Goal: Task Accomplishment & Management: Use online tool/utility

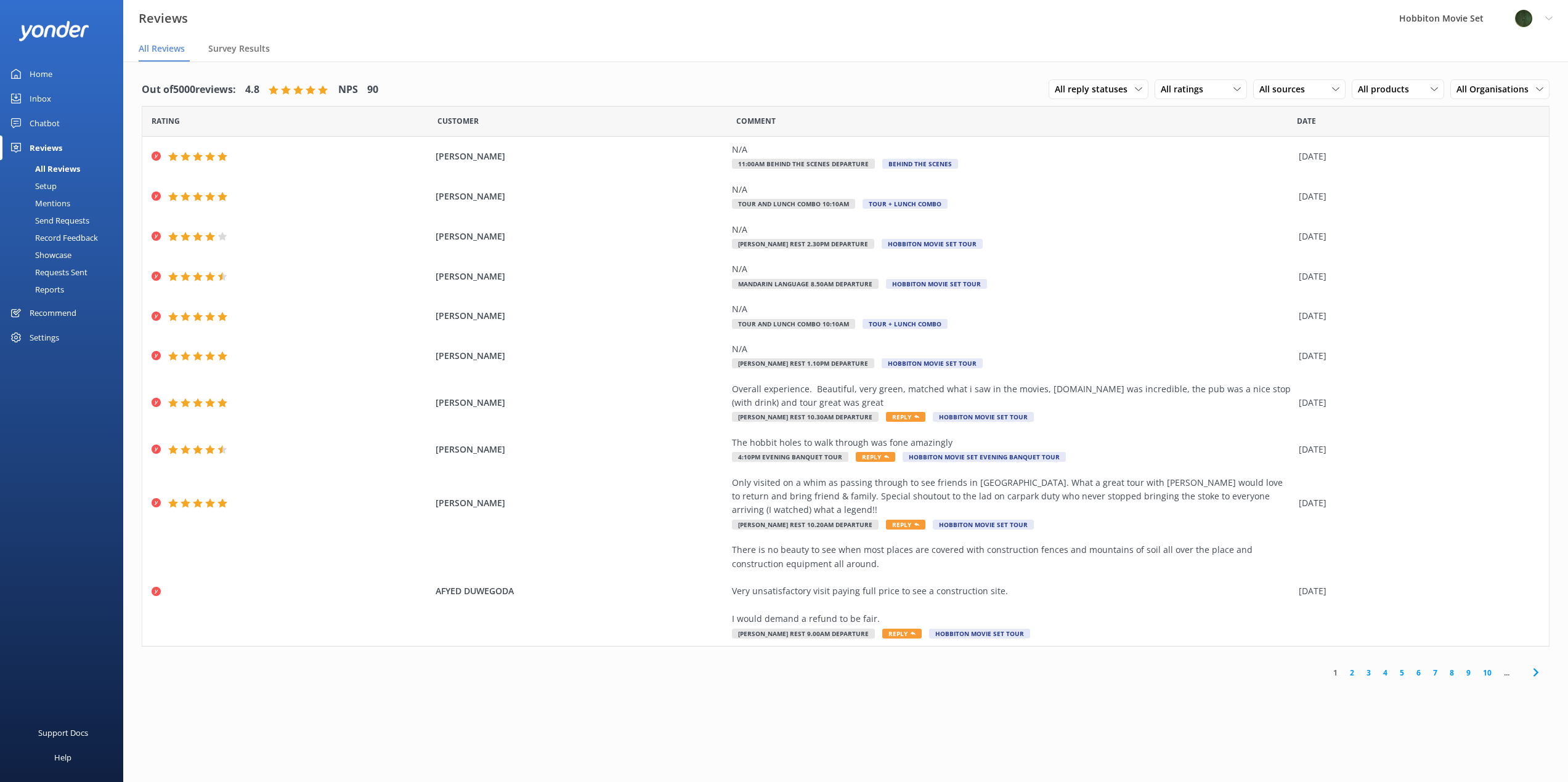
click at [1533, 665] on icon at bounding box center [1536, 672] width 15 height 15
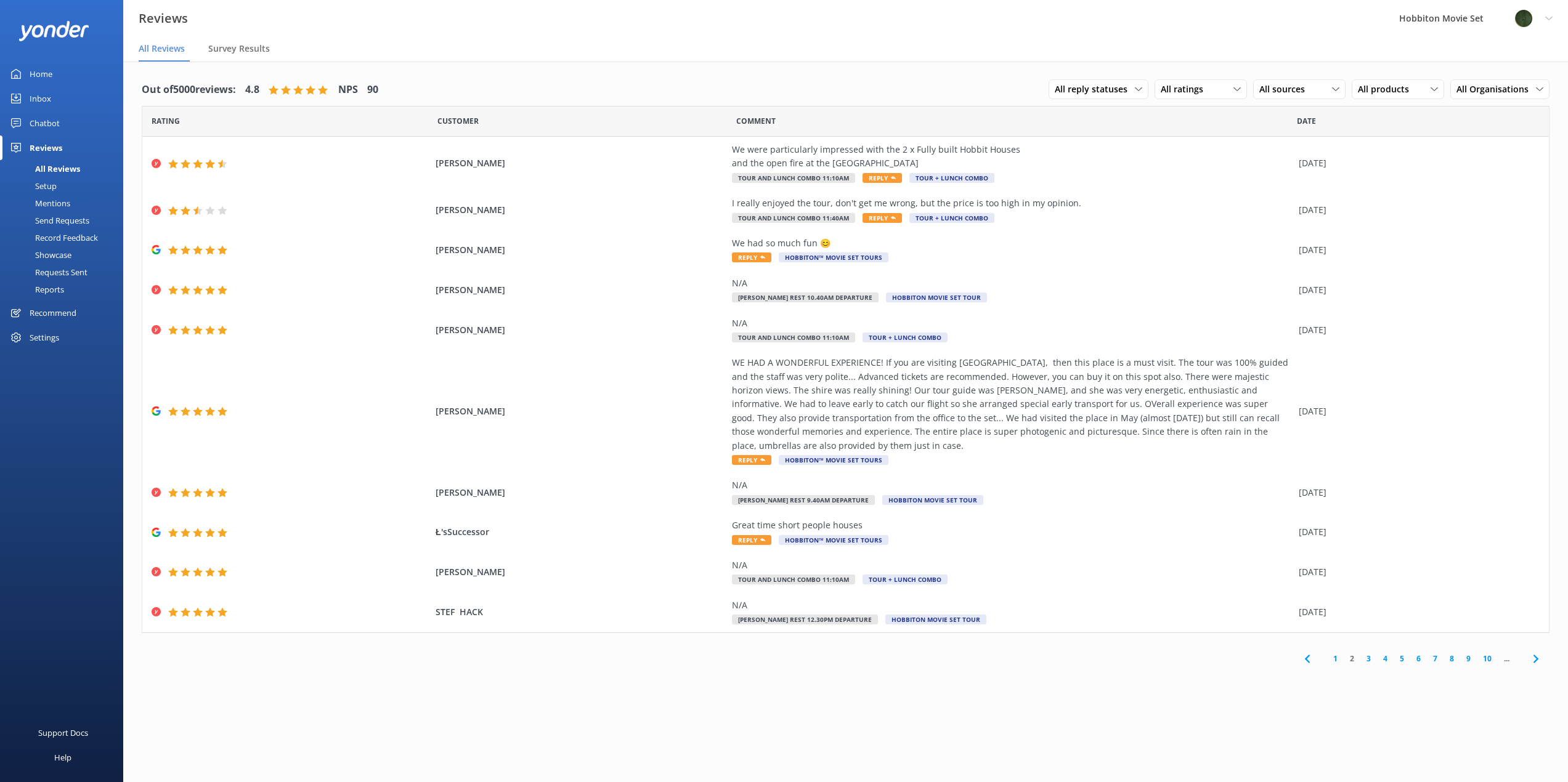
click at [1533, 657] on span at bounding box center [1535, 659] width 27 height 27
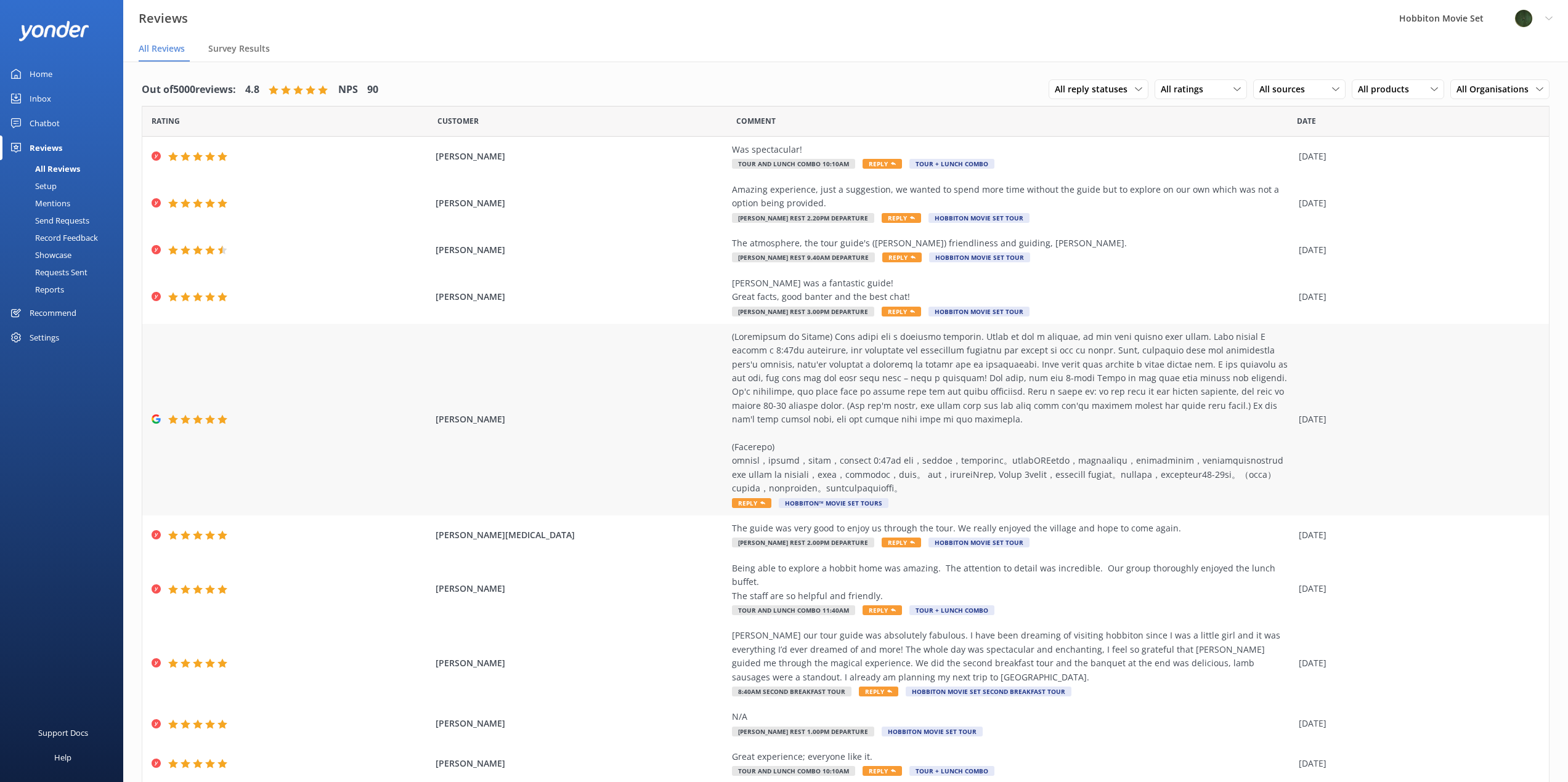
scroll to position [43, 0]
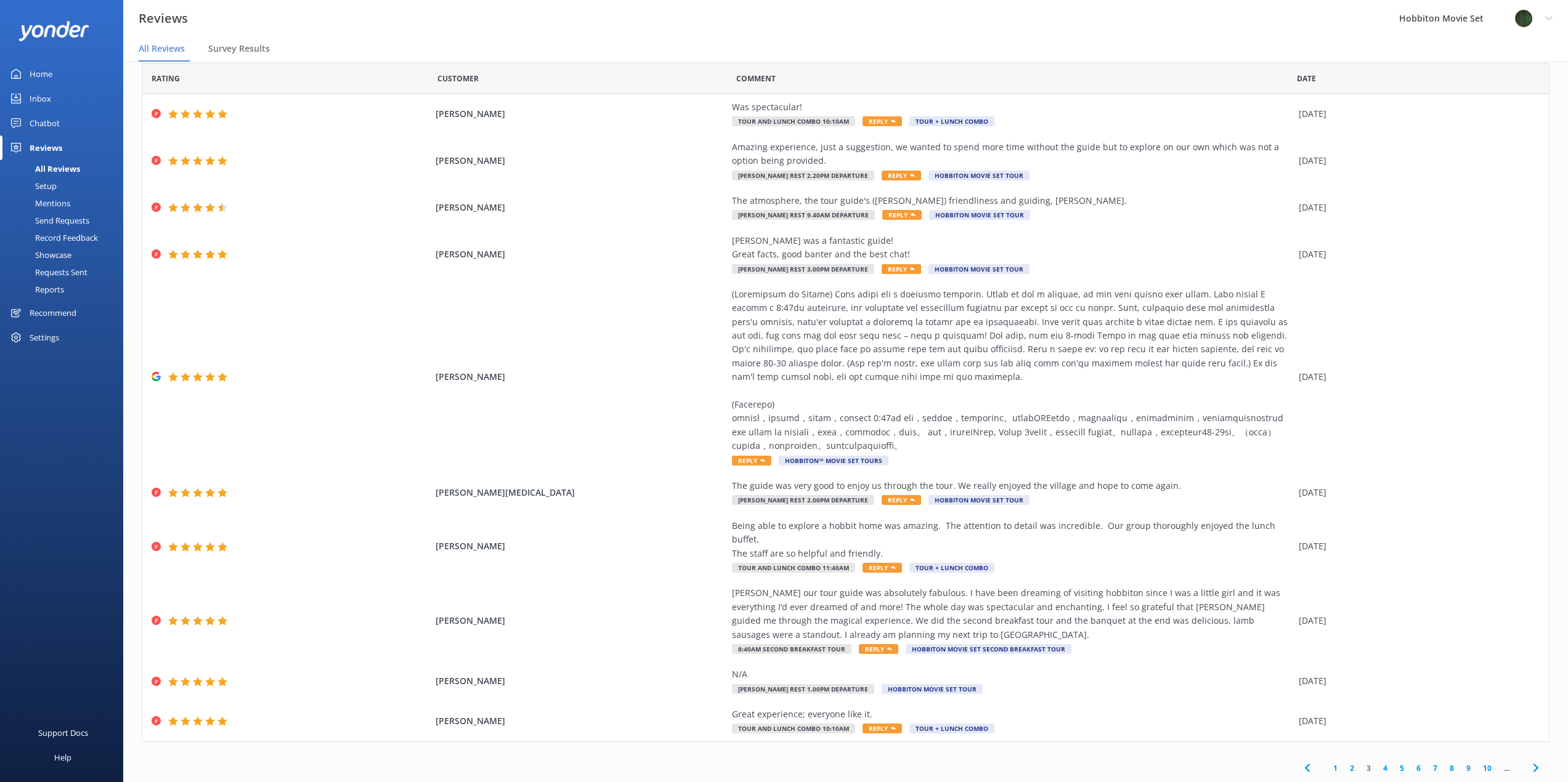
click at [1528, 765] on icon at bounding box center [1536, 768] width 15 height 15
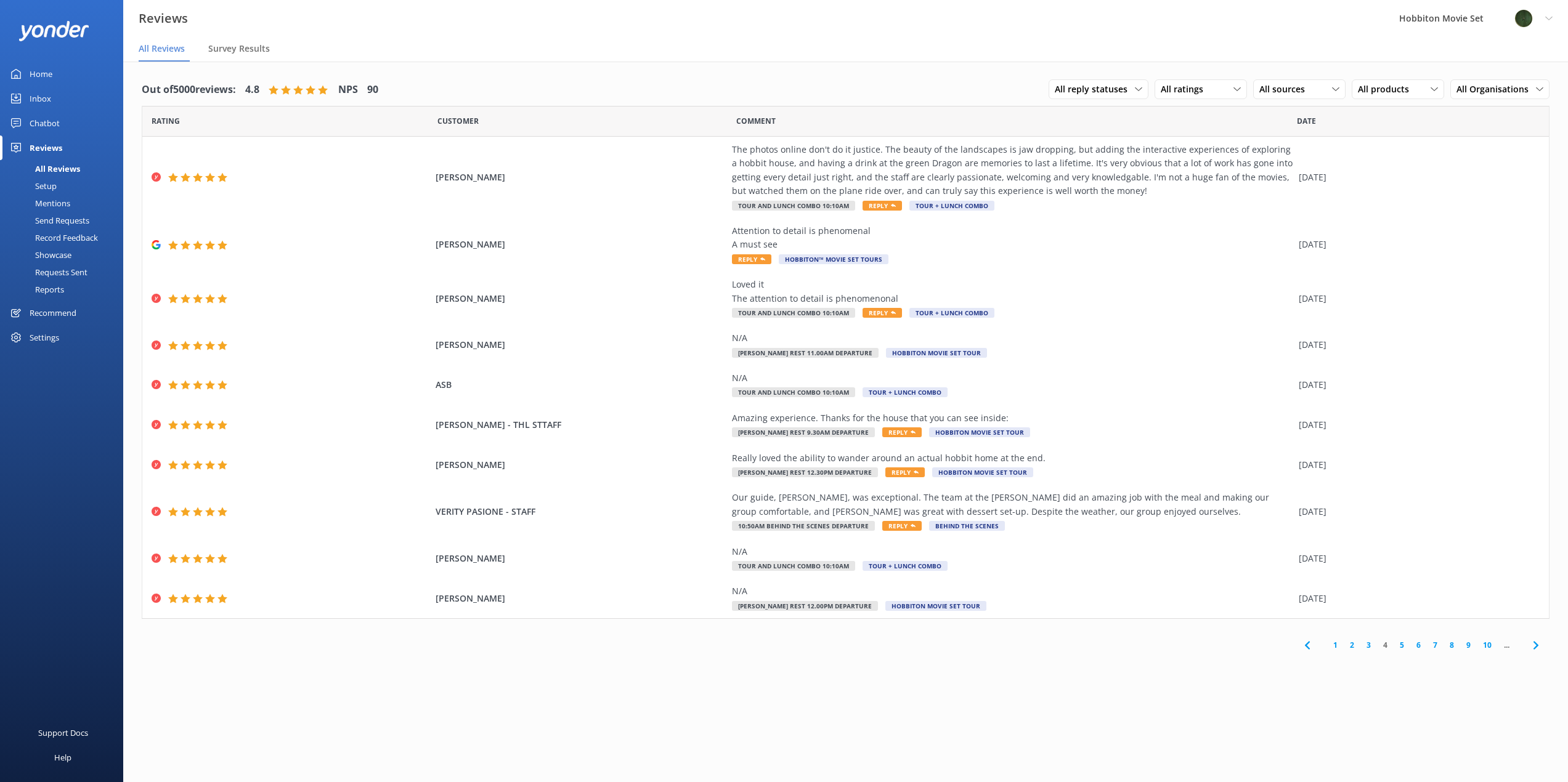
click at [1334, 645] on link "1" at bounding box center [1335, 645] width 16 height 12
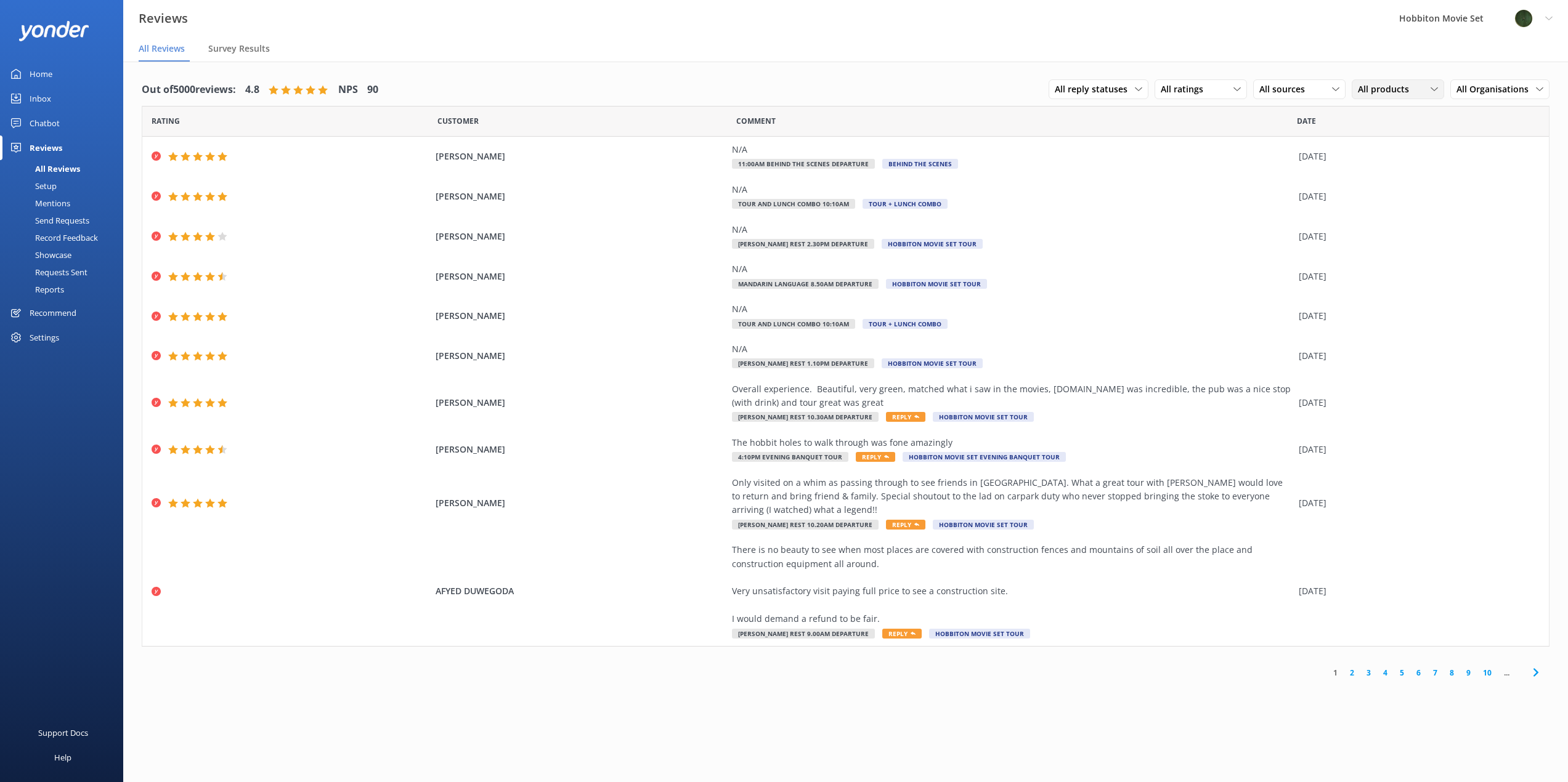
click at [1382, 84] on span "All products" at bounding box center [1386, 89] width 58 height 14
click at [1298, 86] on span "All sources" at bounding box center [1285, 89] width 53 height 14
click at [1217, 93] on div "All ratings" at bounding box center [1201, 89] width 86 height 14
click at [1200, 187] on div "Detractors" at bounding box center [1200, 190] width 57 height 12
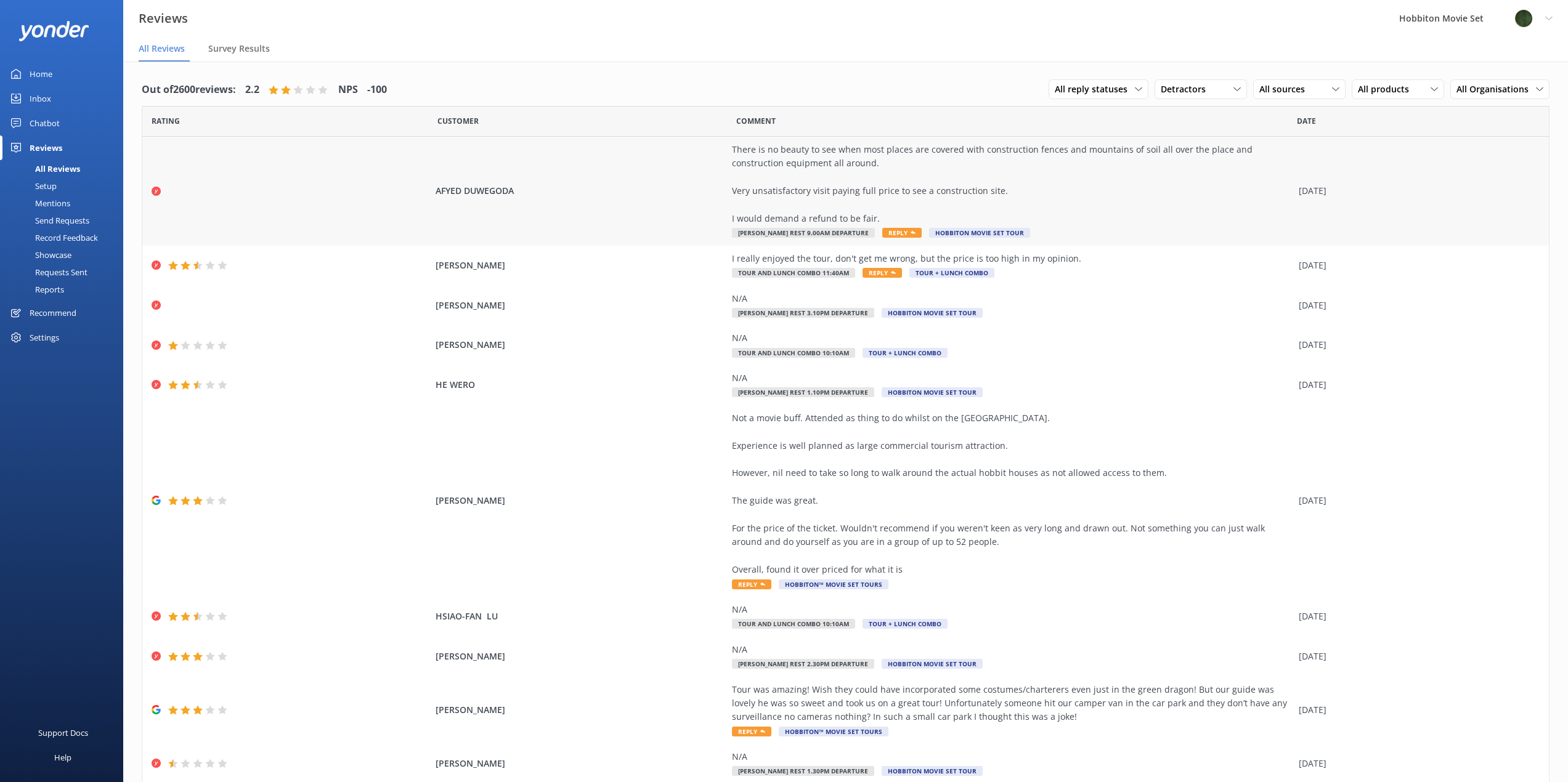
click at [625, 206] on div "AFYED DUWEGODA There is no beauty to see when most places are covered with cons…" at bounding box center [845, 191] width 1406 height 109
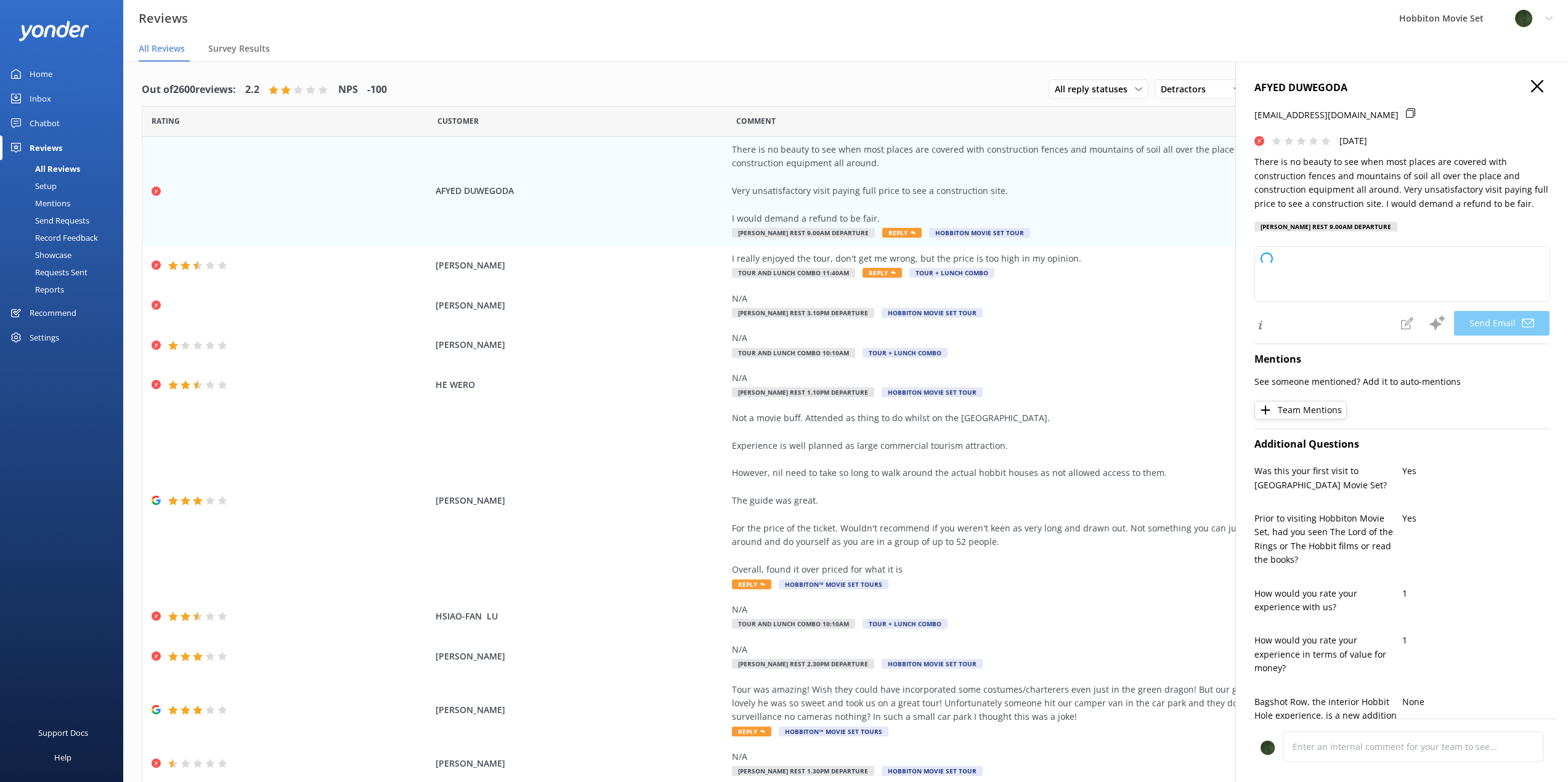
type textarea "Dear AFYED, Thank you for sharing your feedback. We’re very sorry to hear about…"
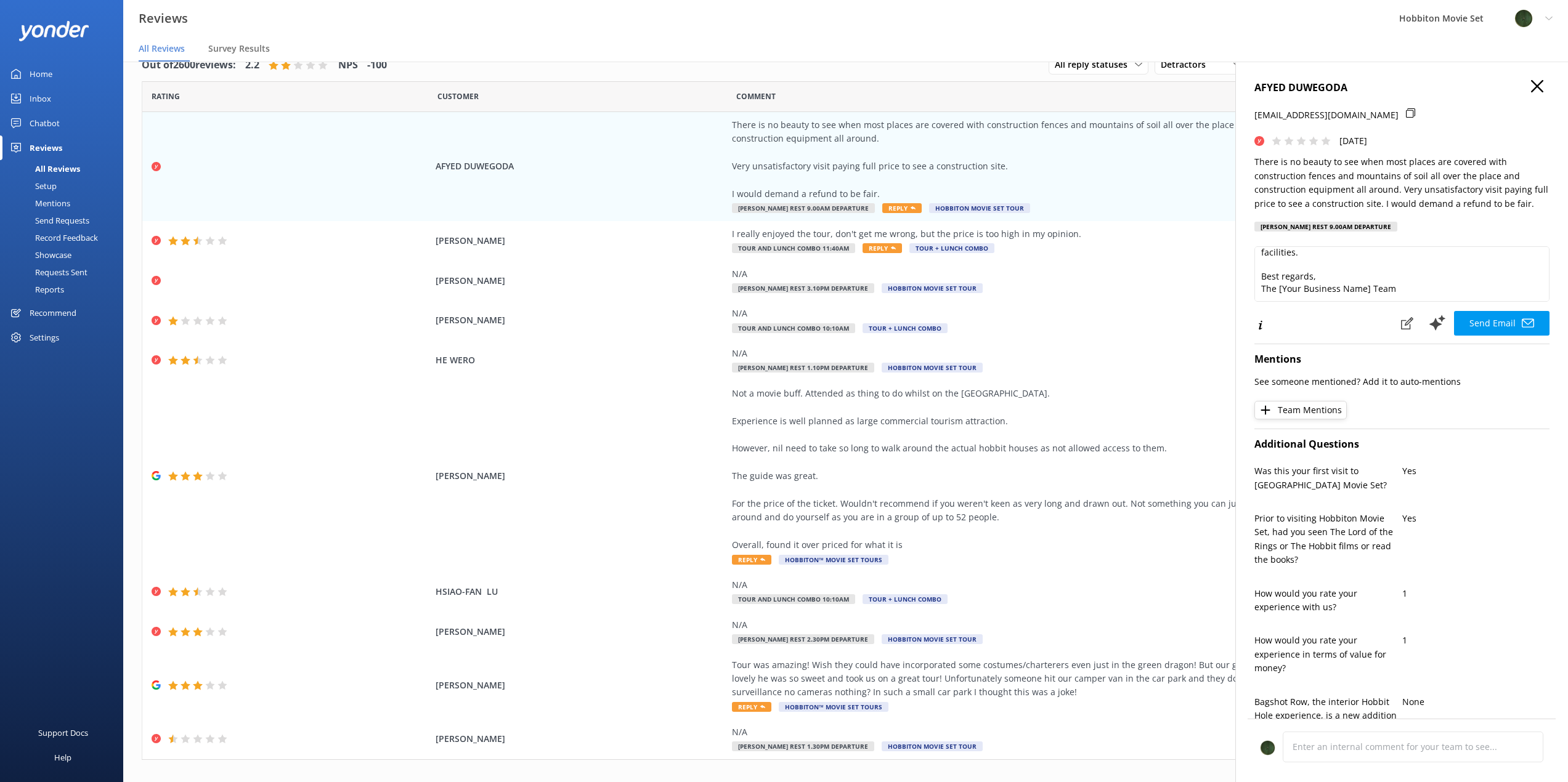
click at [62, 200] on div "Mentions" at bounding box center [39, 203] width 63 height 17
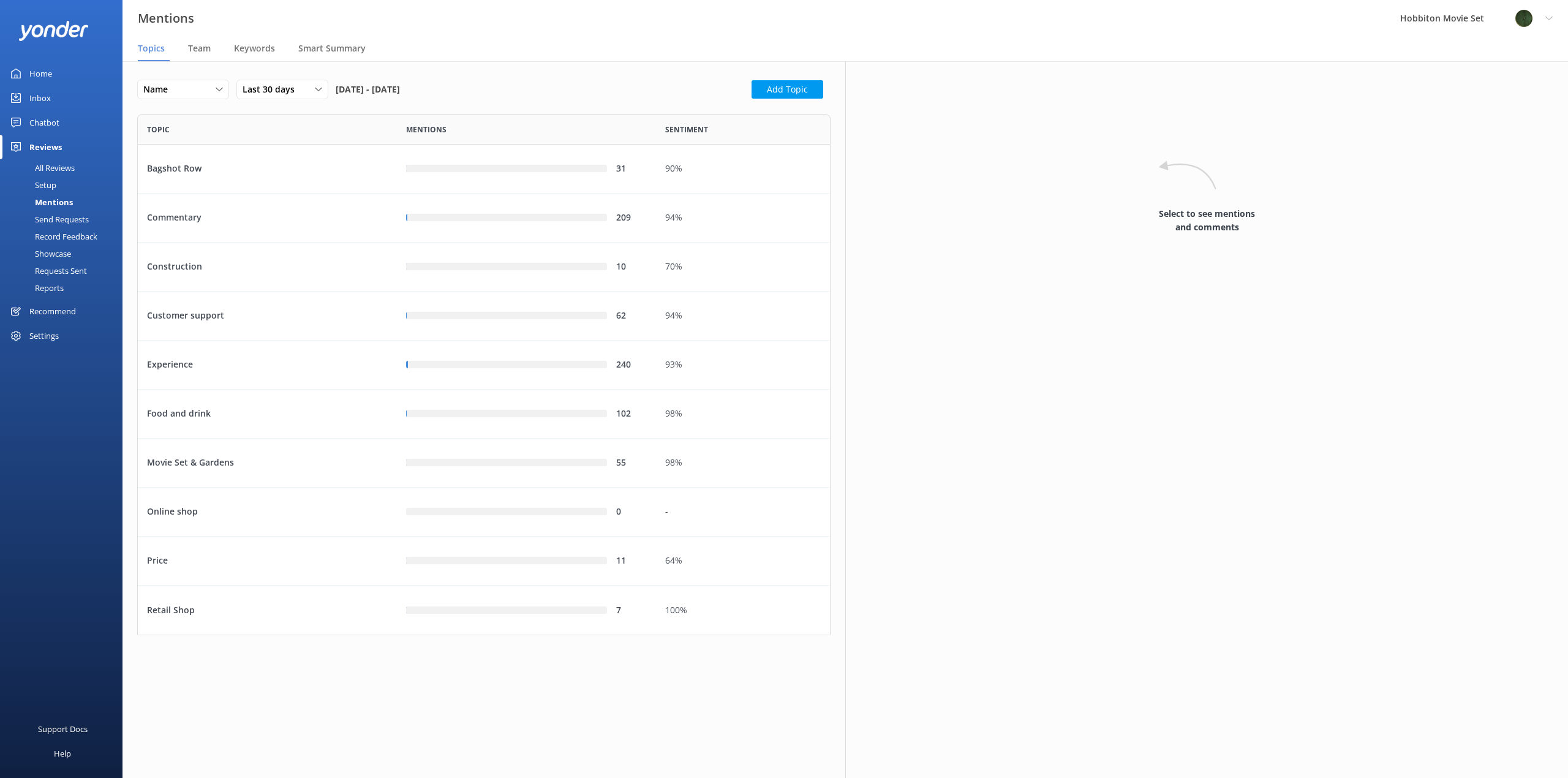
scroll to position [512, 684]
click at [239, 266] on div "Construction" at bounding box center [267, 267] width 259 height 49
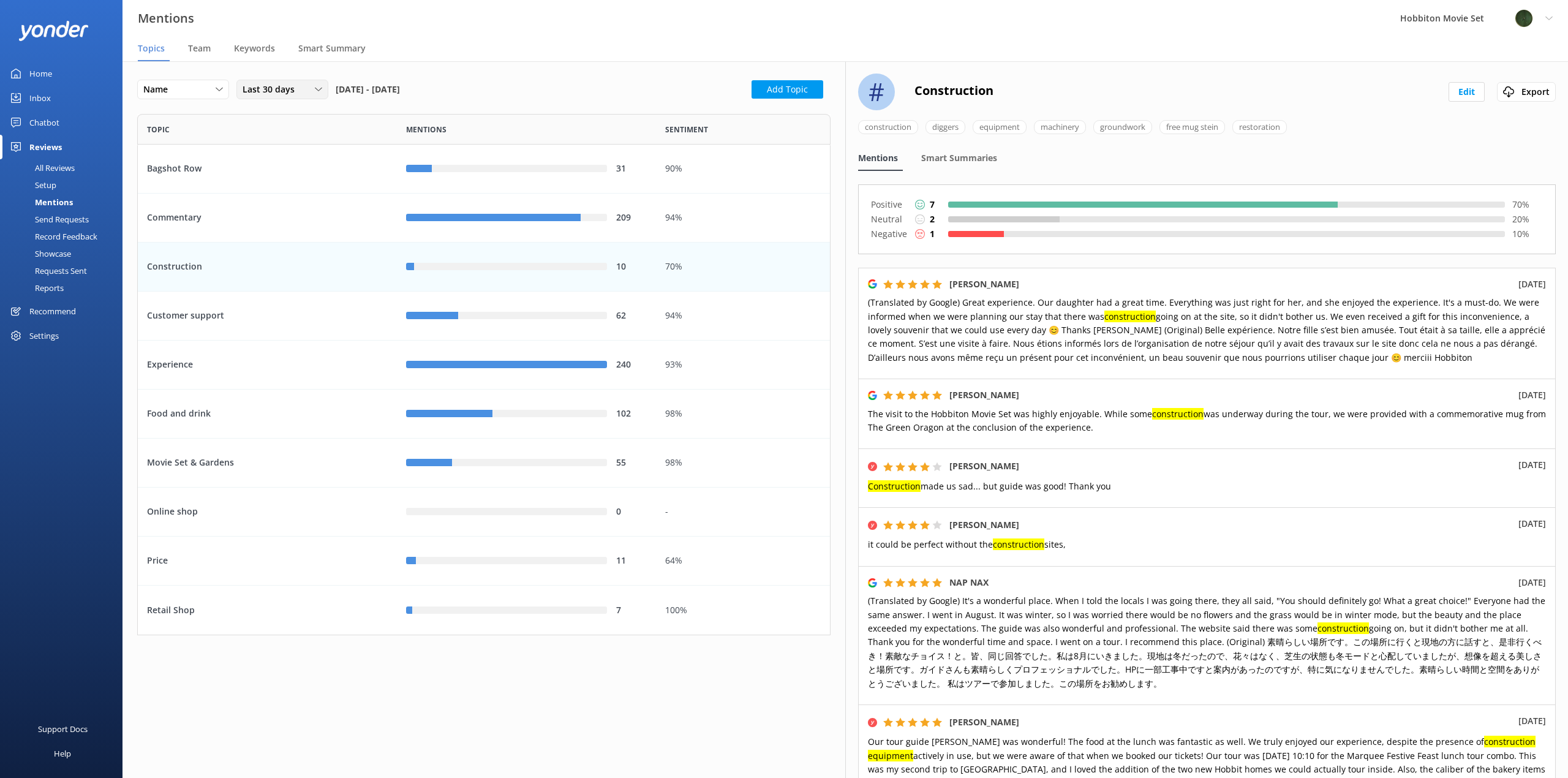
click at [287, 81] on div "Last 30 days Last 7 days Last 30 days Last 90 days Last 180 days Custom" at bounding box center [282, 89] width 92 height 20
click at [277, 120] on div "Last 7 days" at bounding box center [262, 115] width 39 height 12
click at [317, 93] on icon at bounding box center [318, 89] width 8 height 8
click at [282, 192] on div "Last 180 days" at bounding box center [267, 189] width 48 height 12
click at [907, 235] on p "Negative" at bounding box center [889, 234] width 37 height 15
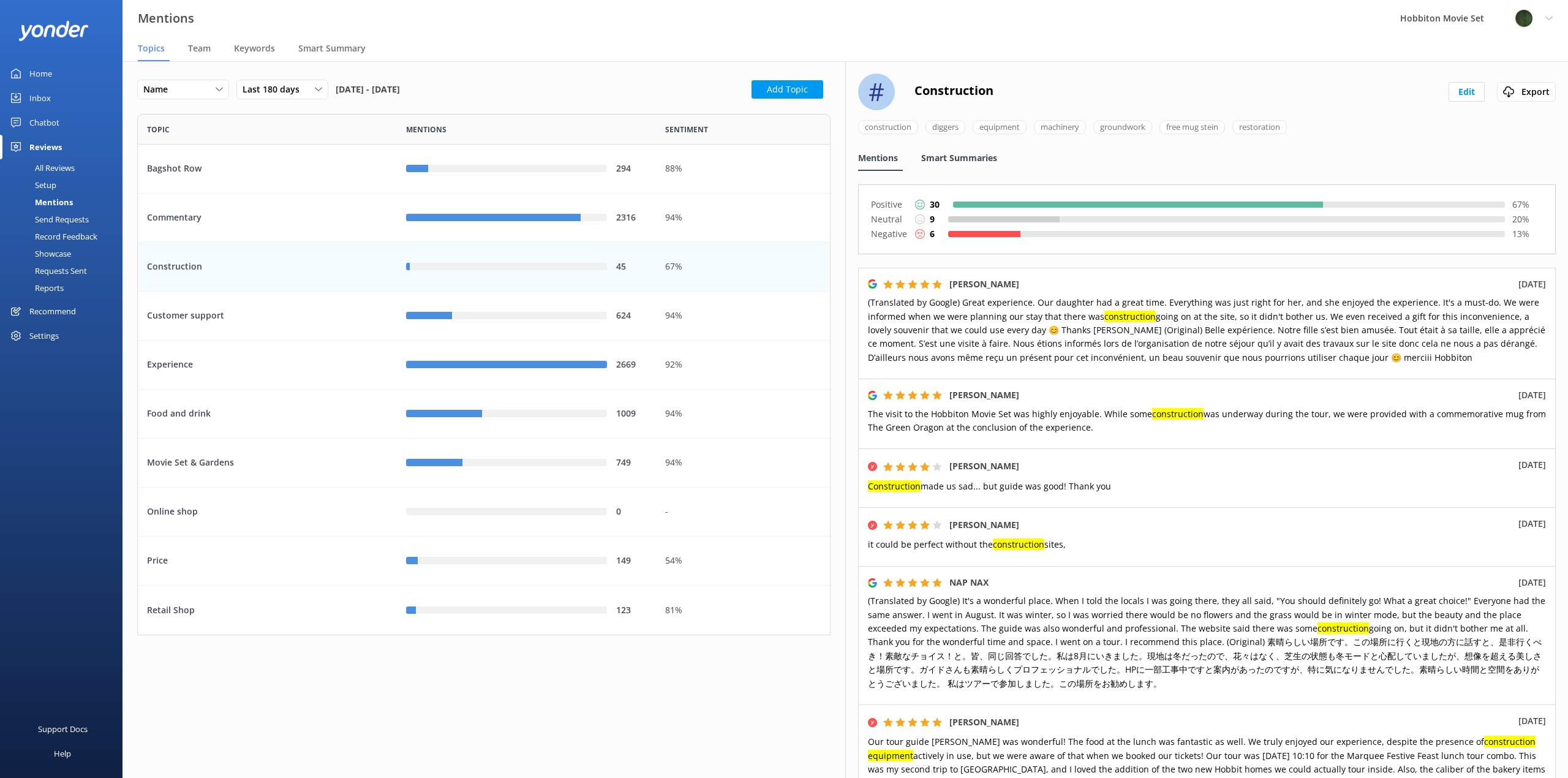
click at [976, 151] on div "Smart Summaries" at bounding box center [961, 159] width 81 height 25
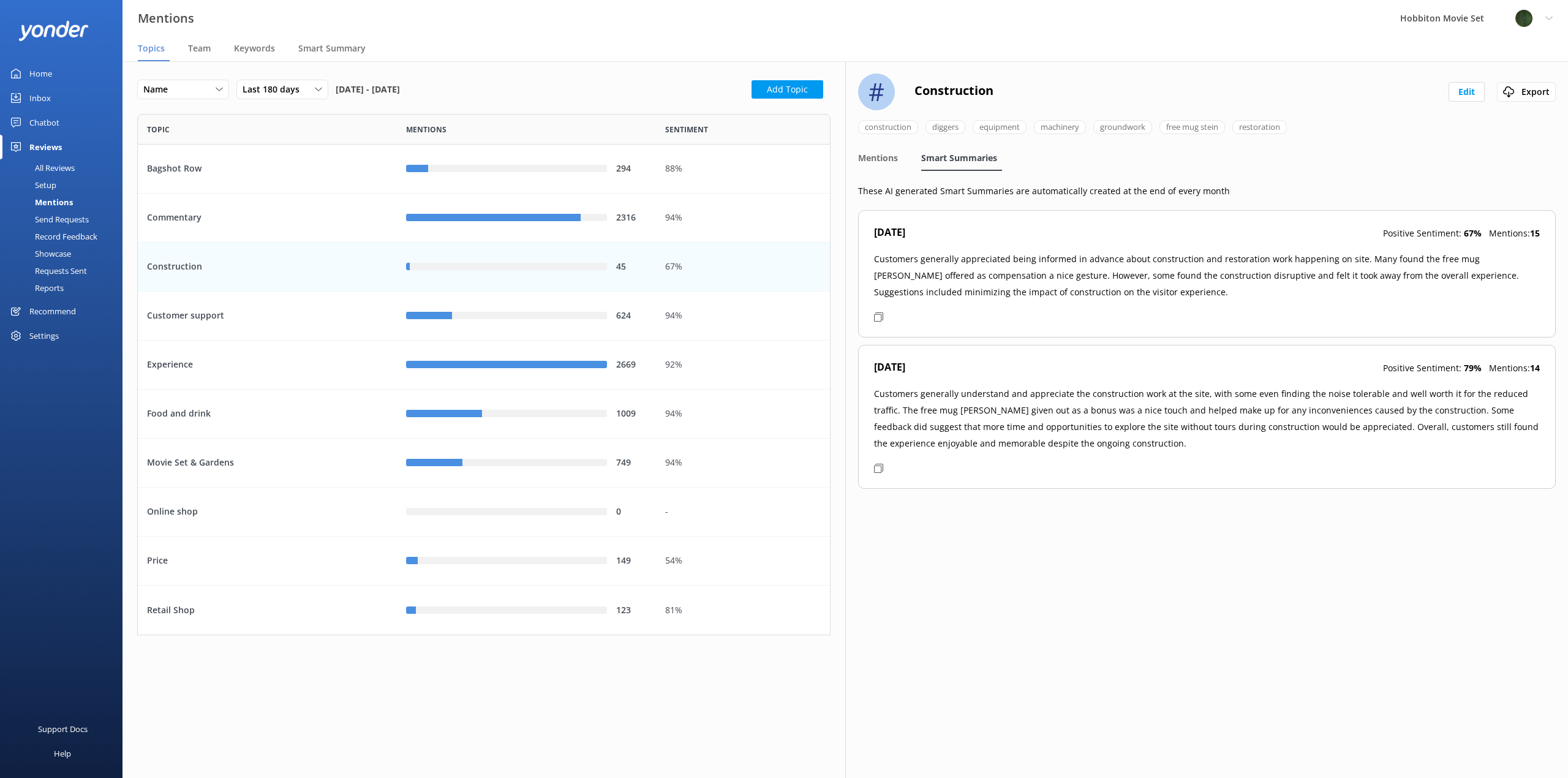
click at [881, 316] on use at bounding box center [878, 317] width 9 height 9
drag, startPoint x: 879, startPoint y: 470, endPoint x: 873, endPoint y: 488, distance: 19.0
click at [879, 470] on icon at bounding box center [878, 468] width 9 height 9
click at [882, 320] on use at bounding box center [878, 317] width 9 height 9
click at [878, 154] on span "Mentions" at bounding box center [878, 158] width 40 height 12
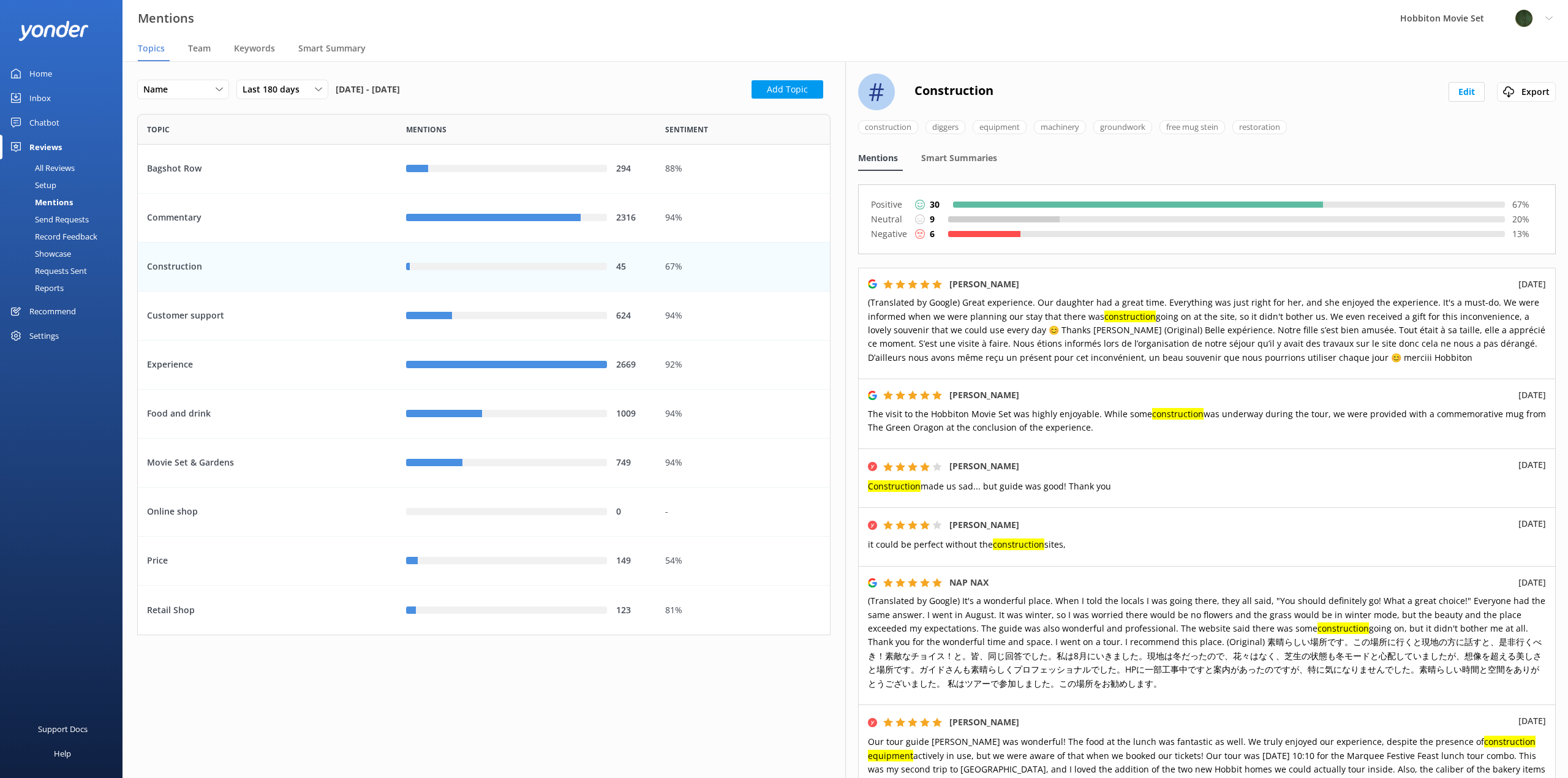
click at [59, 164] on div "All Reviews" at bounding box center [41, 167] width 68 height 17
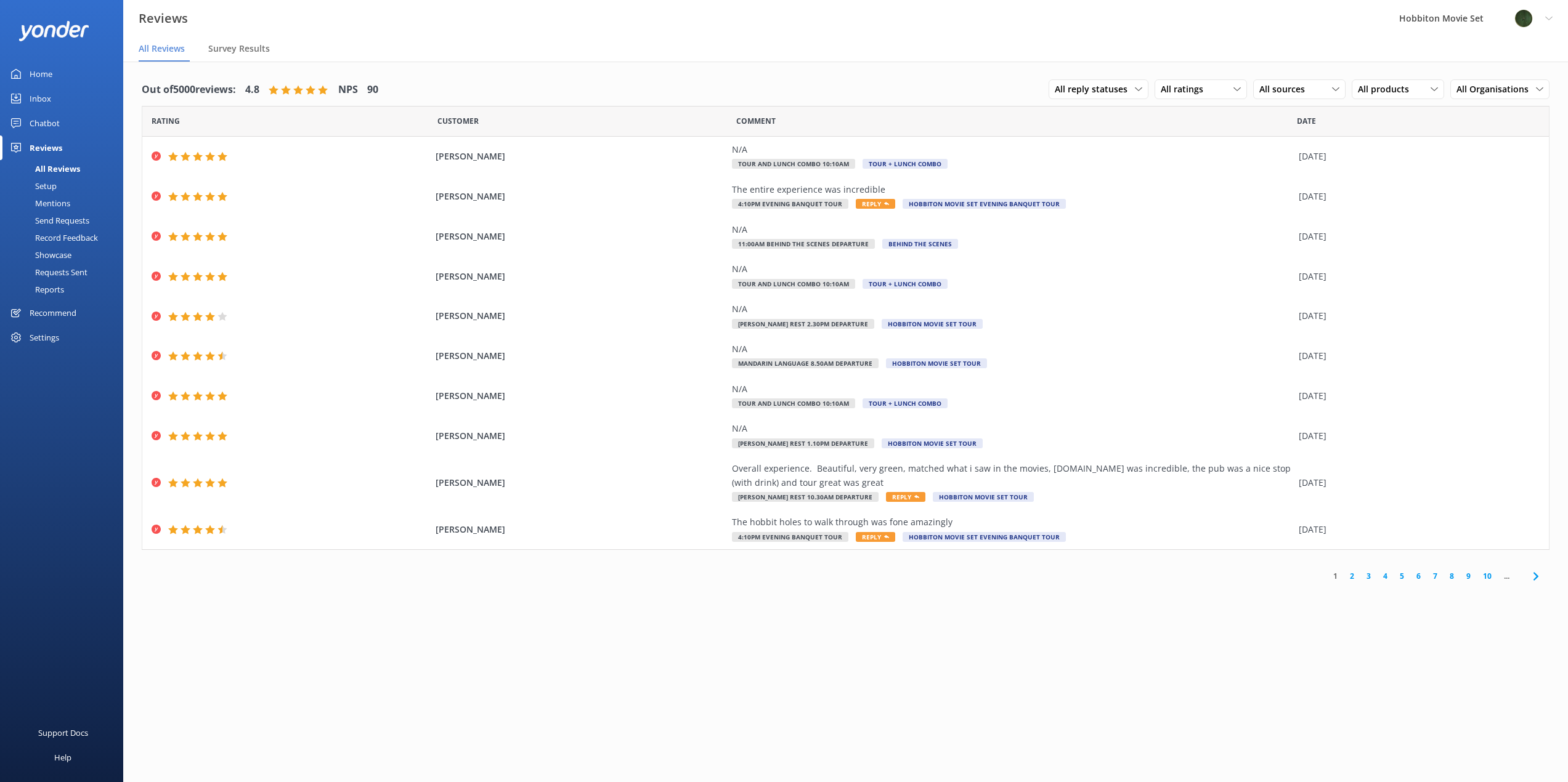
click at [54, 285] on div "Reports" at bounding box center [36, 289] width 57 height 17
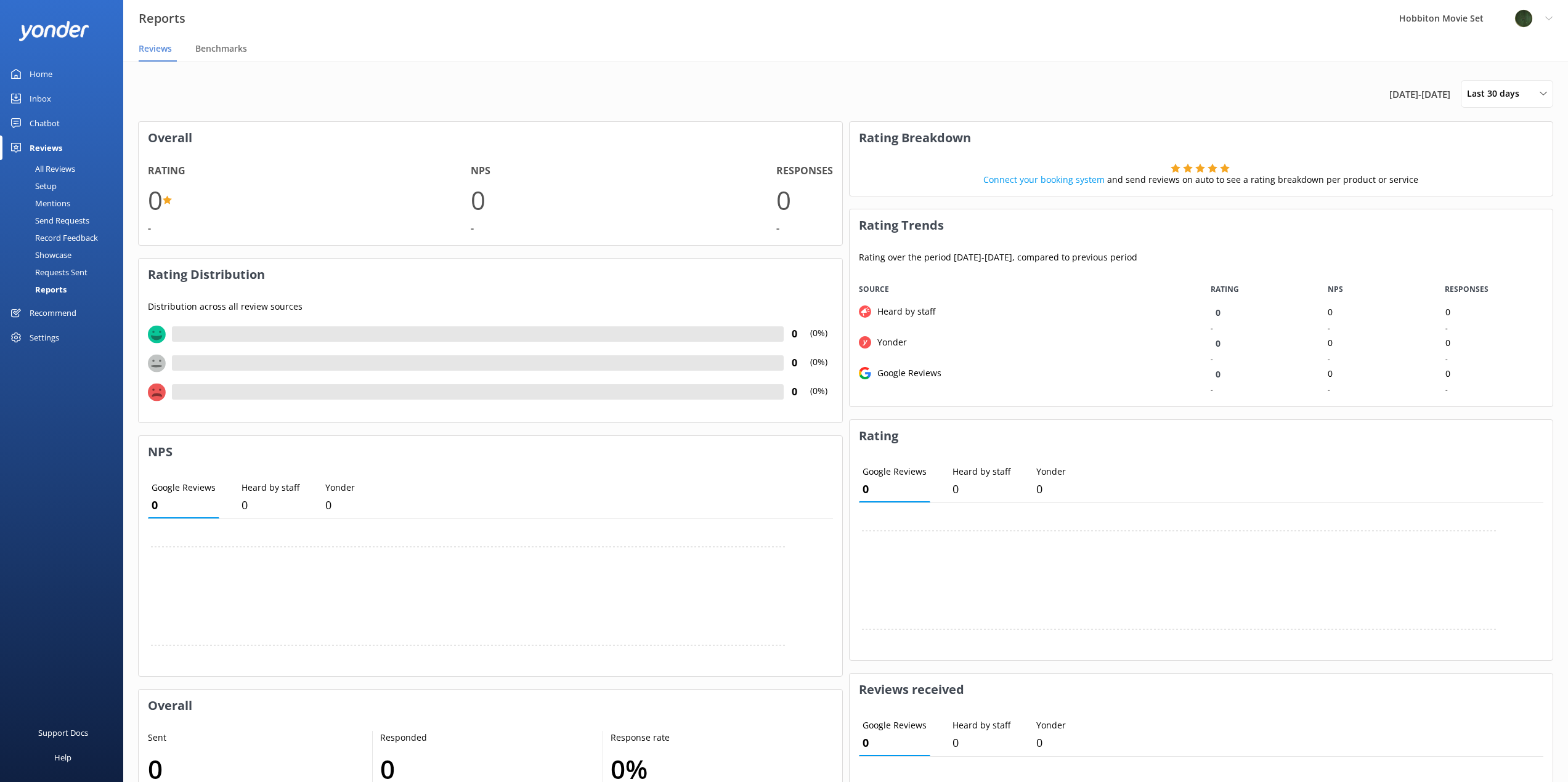
scroll to position [123, 694]
click at [1483, 82] on div "Last 30 days Last 7 days Last 30 days Last 90 days Last 180 days Custom" at bounding box center [1506, 94] width 93 height 27
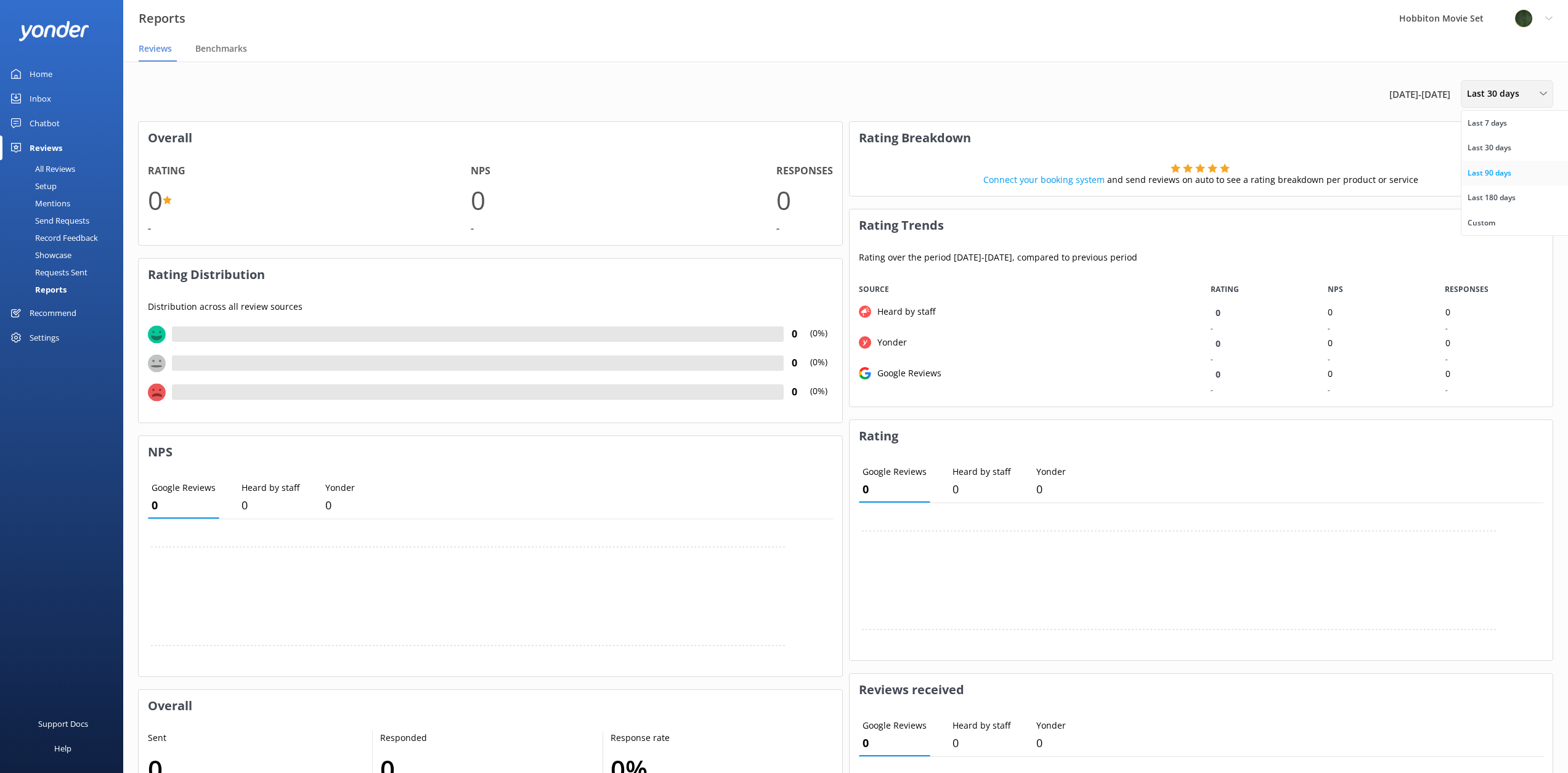
click at [1499, 175] on div "Last 90 days" at bounding box center [1489, 173] width 44 height 12
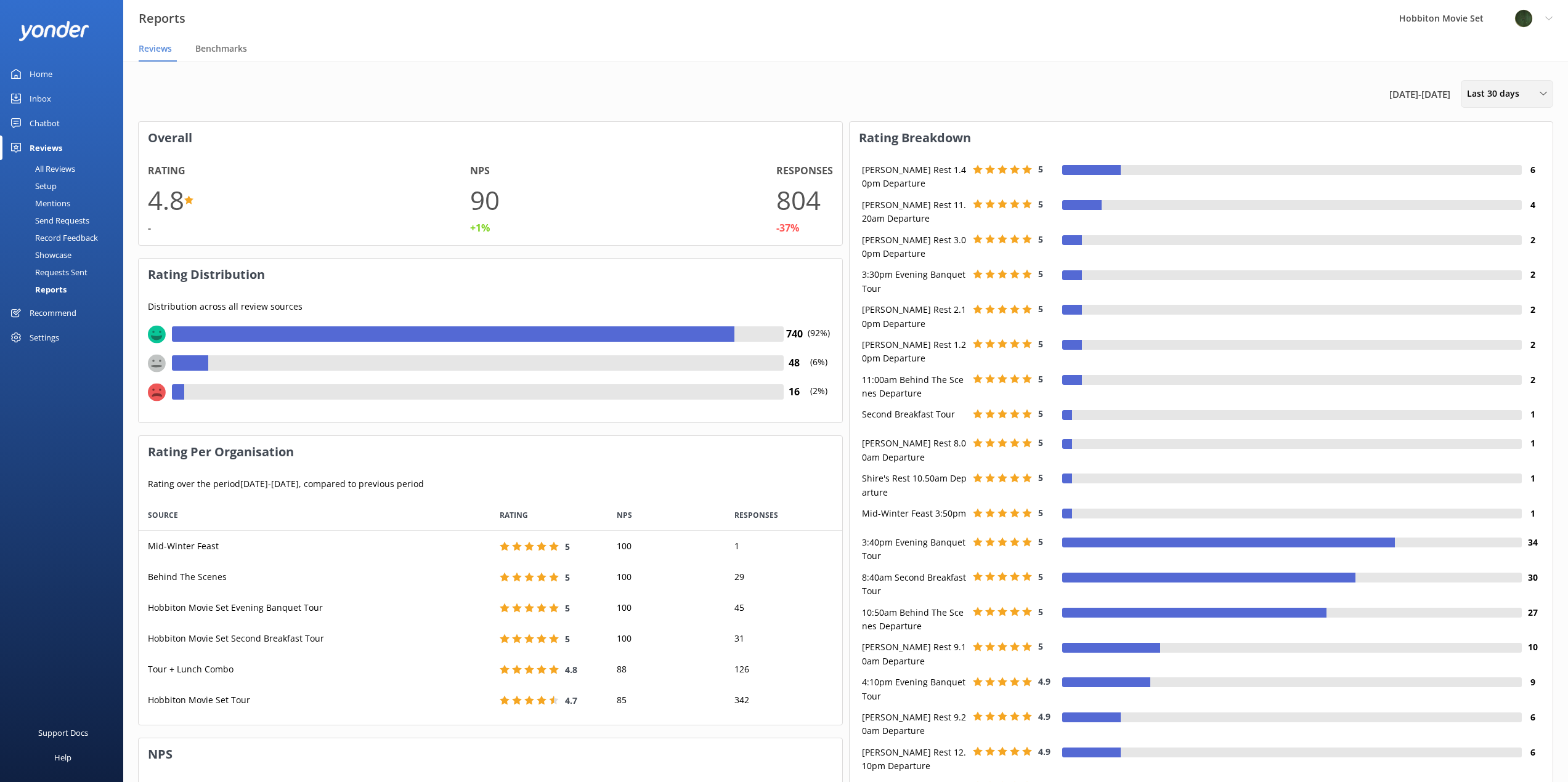
click at [1514, 102] on div "Last 30 days Last 7 days Last 30 days Last 90 days Last 180 days Custom" at bounding box center [1506, 94] width 93 height 27
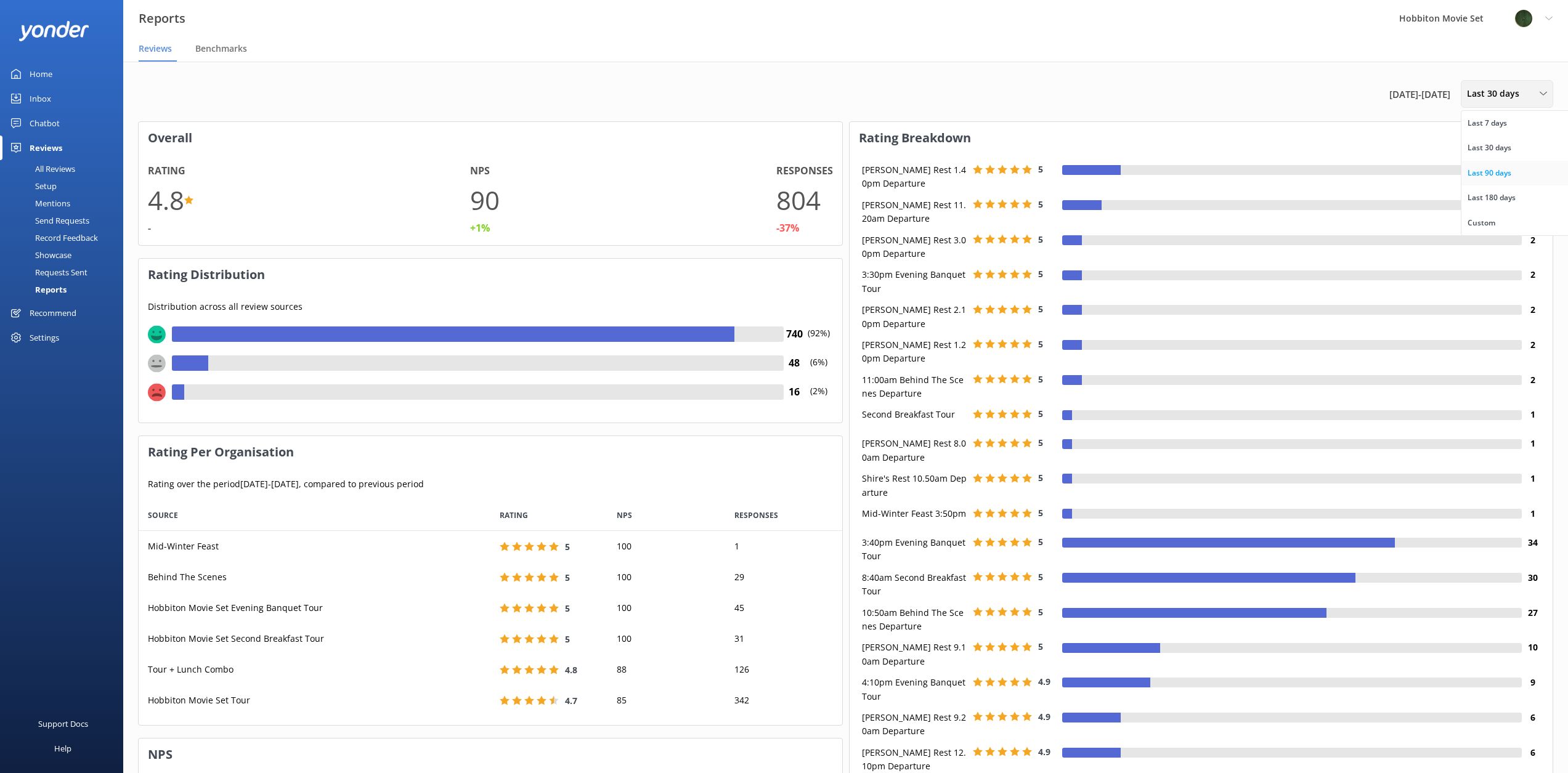
click at [1501, 167] on div "Last 90 days" at bounding box center [1489, 173] width 44 height 12
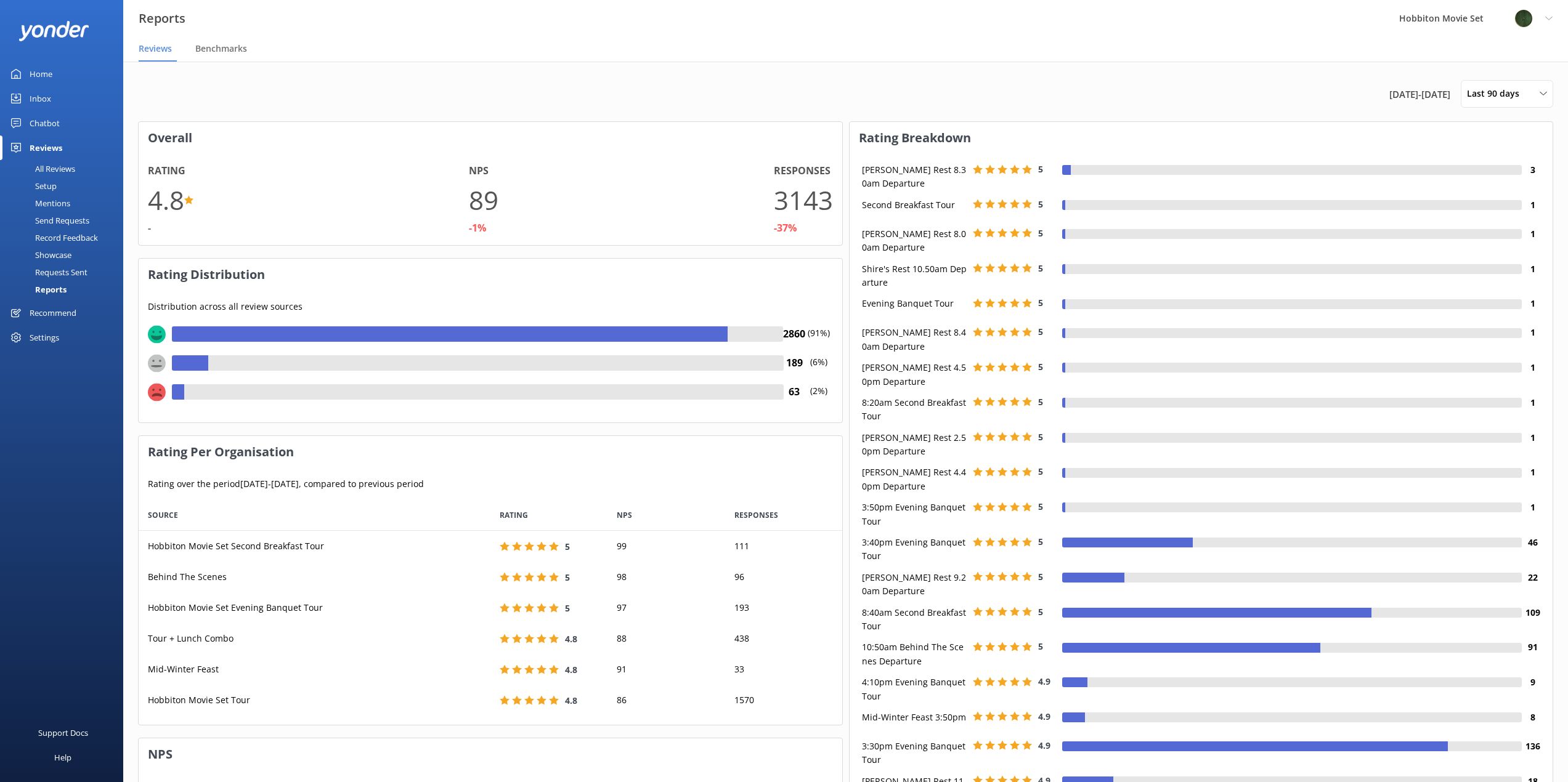
scroll to position [215, 694]
click at [1511, 99] on span "Last 90 days" at bounding box center [1496, 94] width 60 height 14
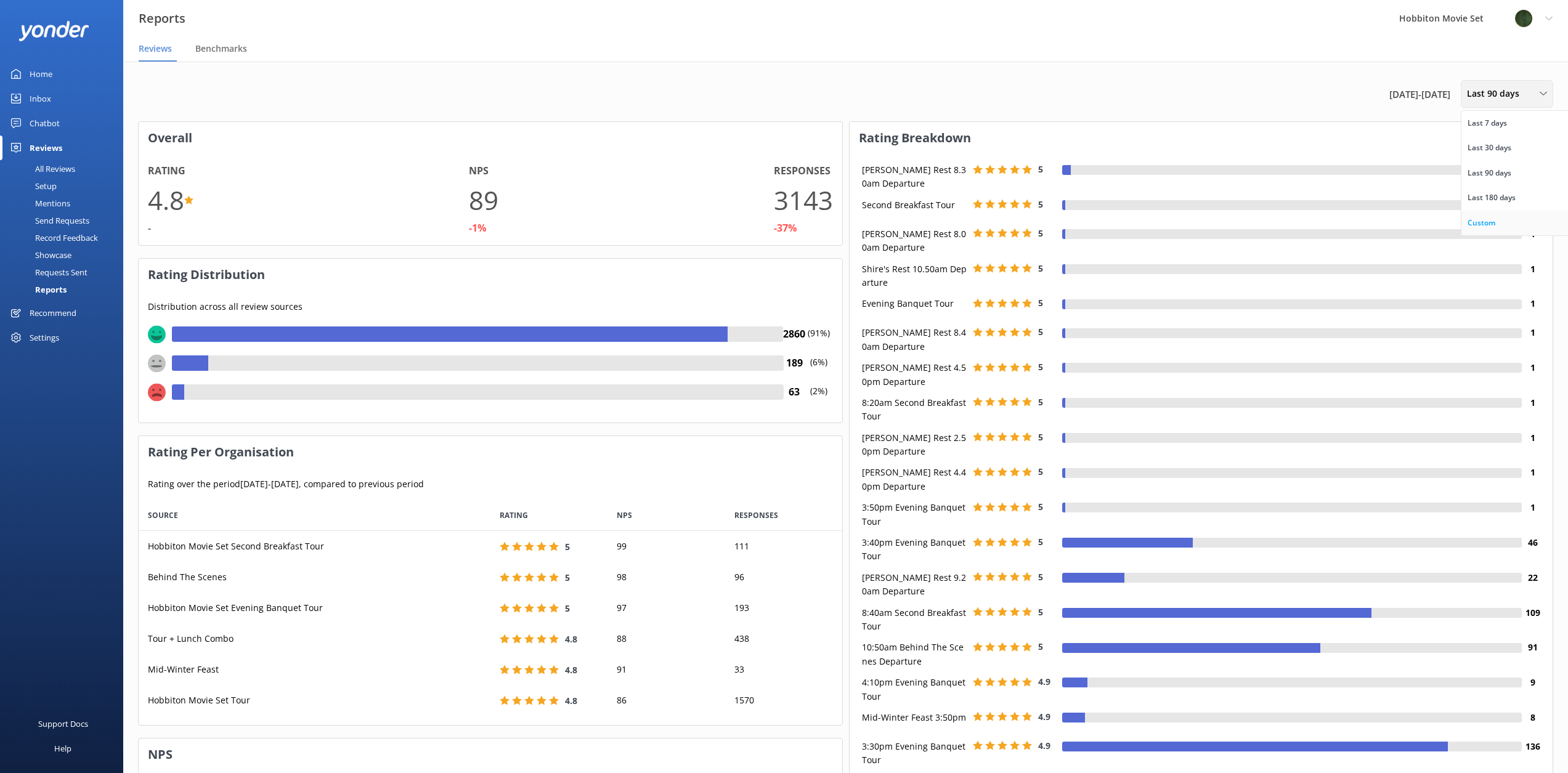
click at [1486, 222] on div "Custom" at bounding box center [1481, 223] width 27 height 12
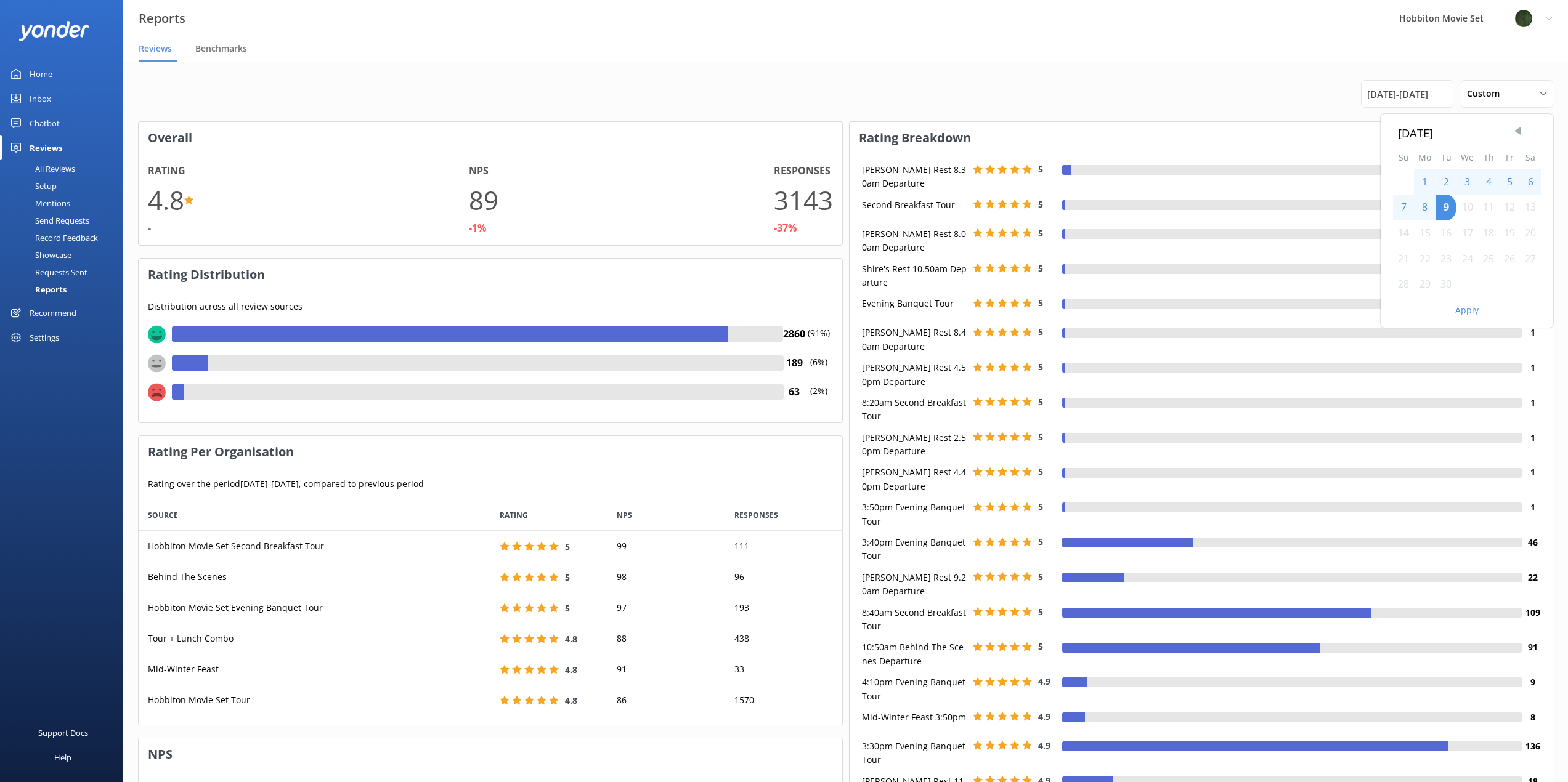
click at [1514, 130] on span "Previous Month" at bounding box center [1517, 131] width 12 height 12
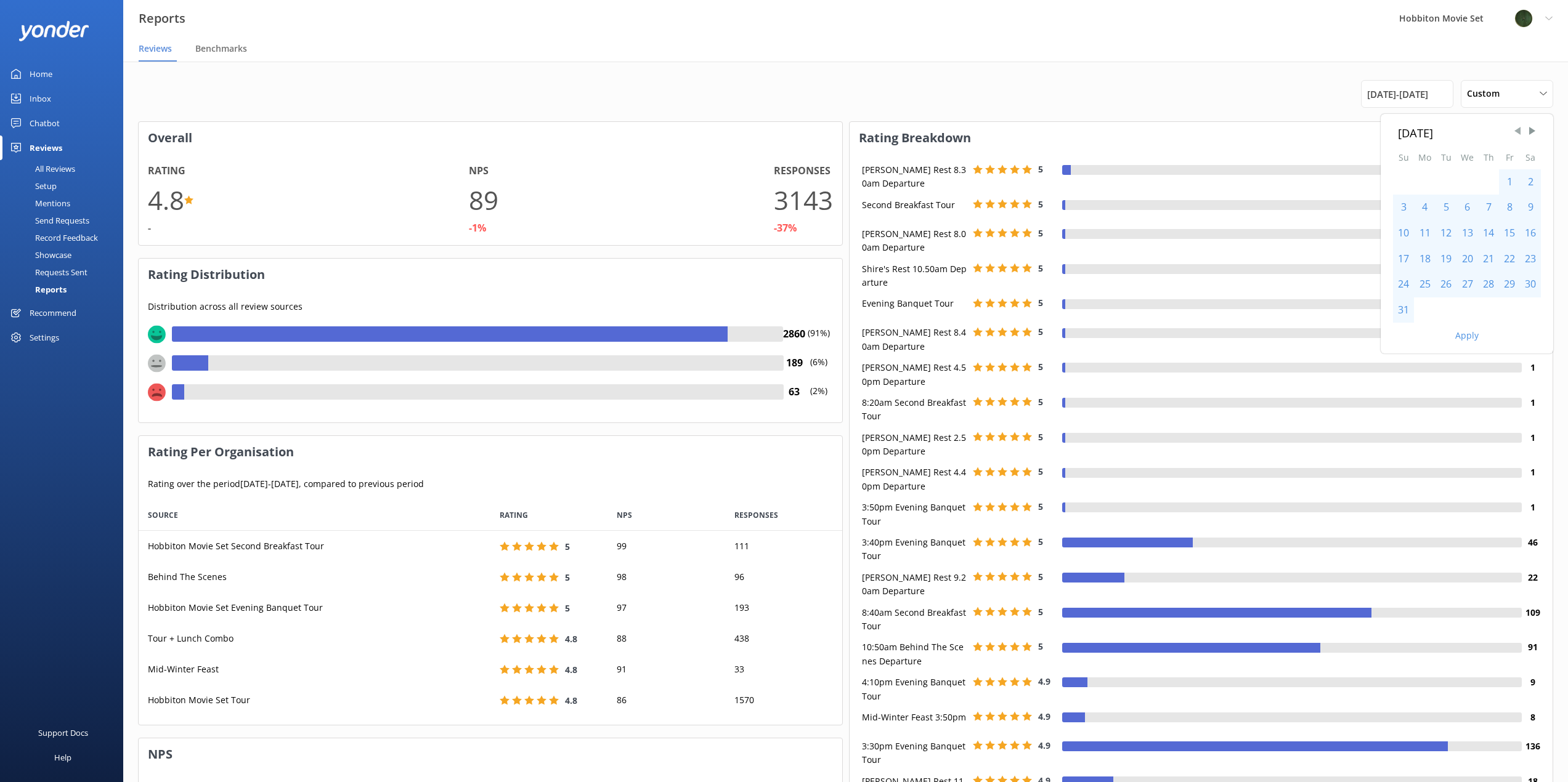
click at [1514, 130] on span "Previous Month" at bounding box center [1517, 131] width 12 height 12
click at [1519, 132] on span "Previous Month" at bounding box center [1517, 131] width 12 height 12
click at [1407, 185] on div "1" at bounding box center [1403, 182] width 21 height 26
click at [1530, 134] on span "Next Month" at bounding box center [1532, 131] width 12 height 12
click at [1532, 133] on span "Next Month" at bounding box center [1532, 131] width 12 height 12
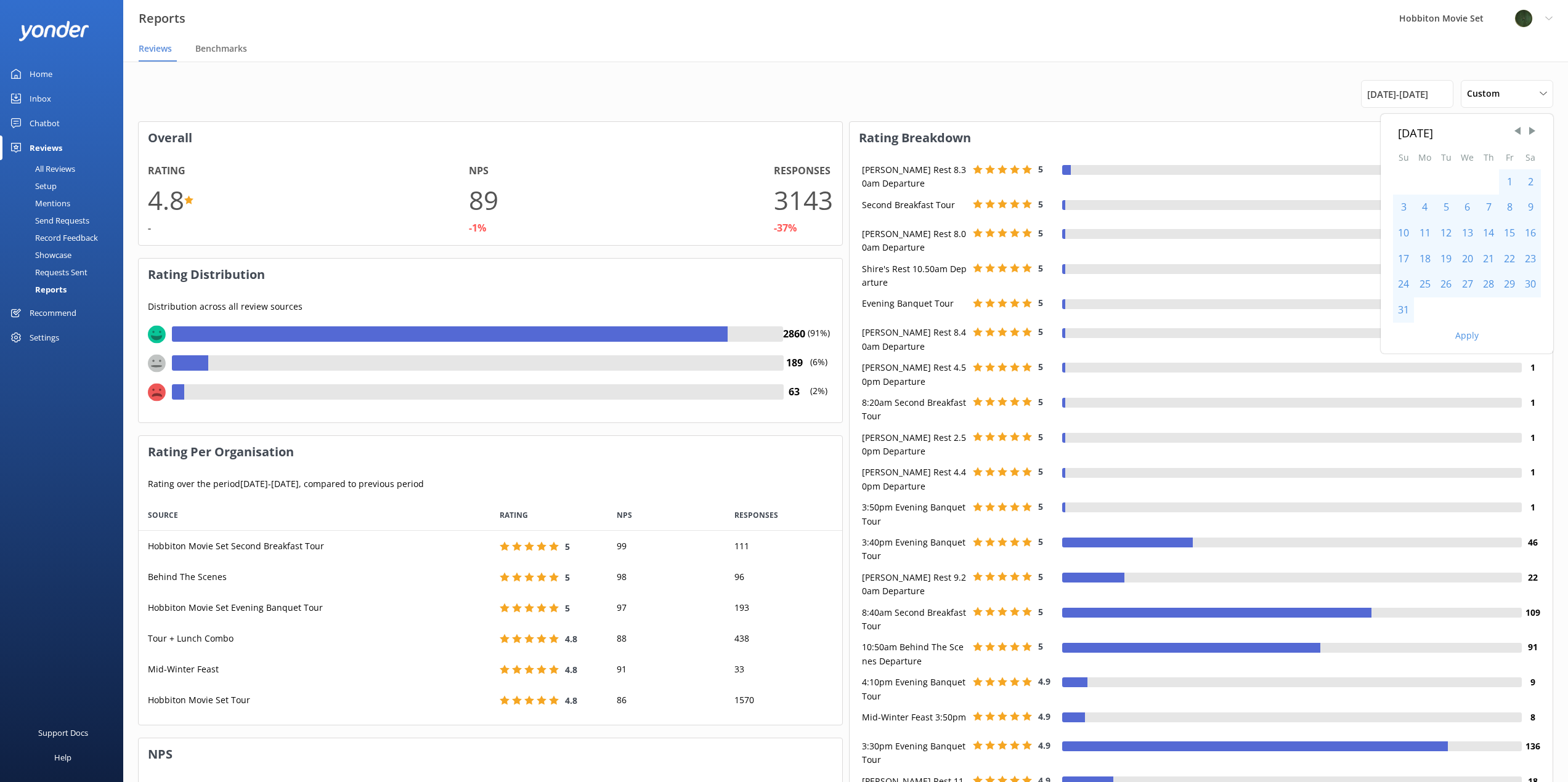
drag, startPoint x: 1402, startPoint y: 303, endPoint x: 1437, endPoint y: 316, distance: 37.3
click at [1403, 303] on div "31" at bounding box center [1403, 311] width 21 height 26
click at [1460, 338] on button "Apply" at bounding box center [1466, 335] width 23 height 9
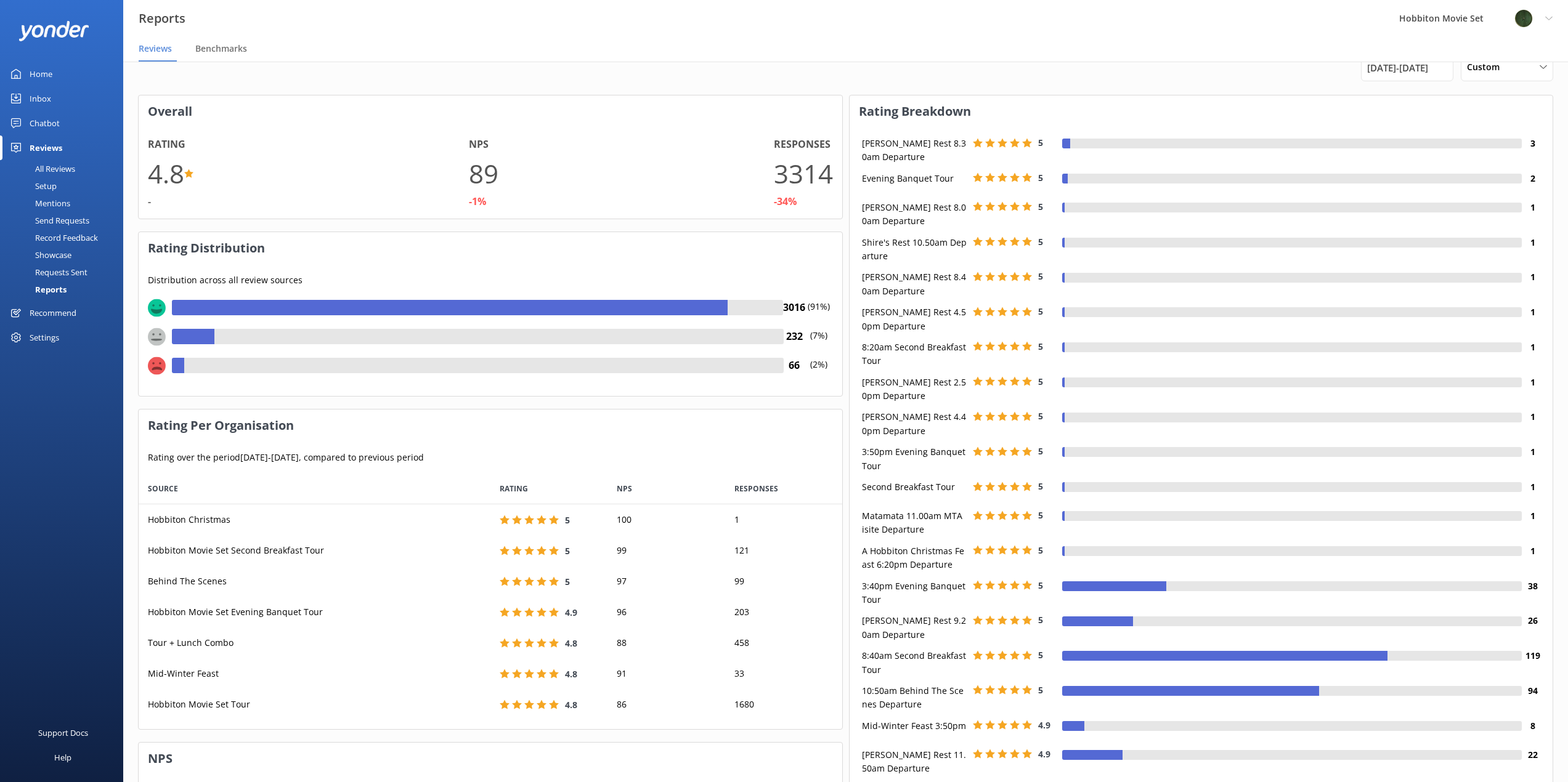
scroll to position [0, 0]
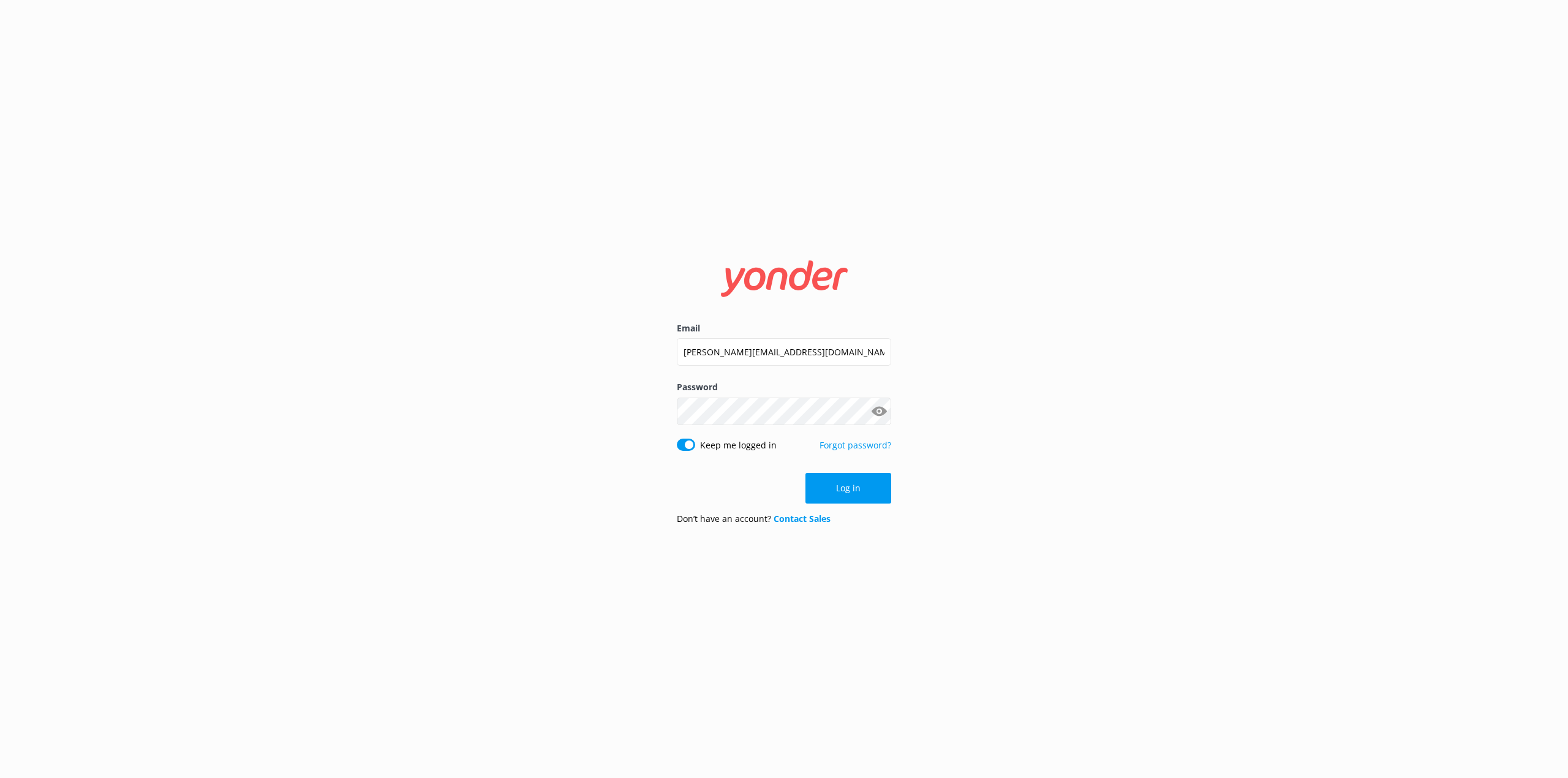
drag, startPoint x: 839, startPoint y: 488, endPoint x: 583, endPoint y: 440, distance: 260.5
click at [839, 488] on button "Log in" at bounding box center [848, 488] width 86 height 31
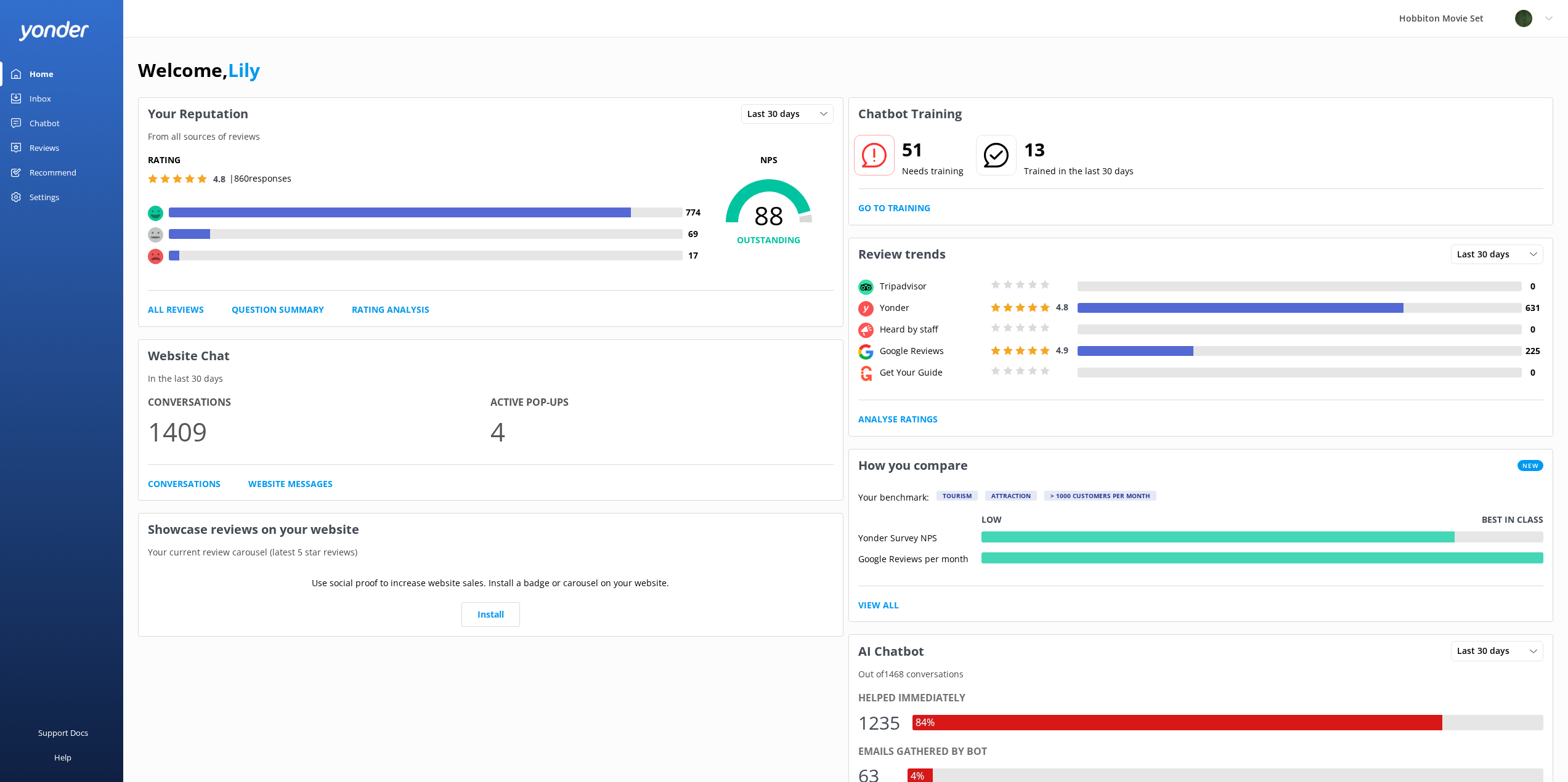
click at [49, 119] on div "Chatbot" at bounding box center [45, 123] width 30 height 25
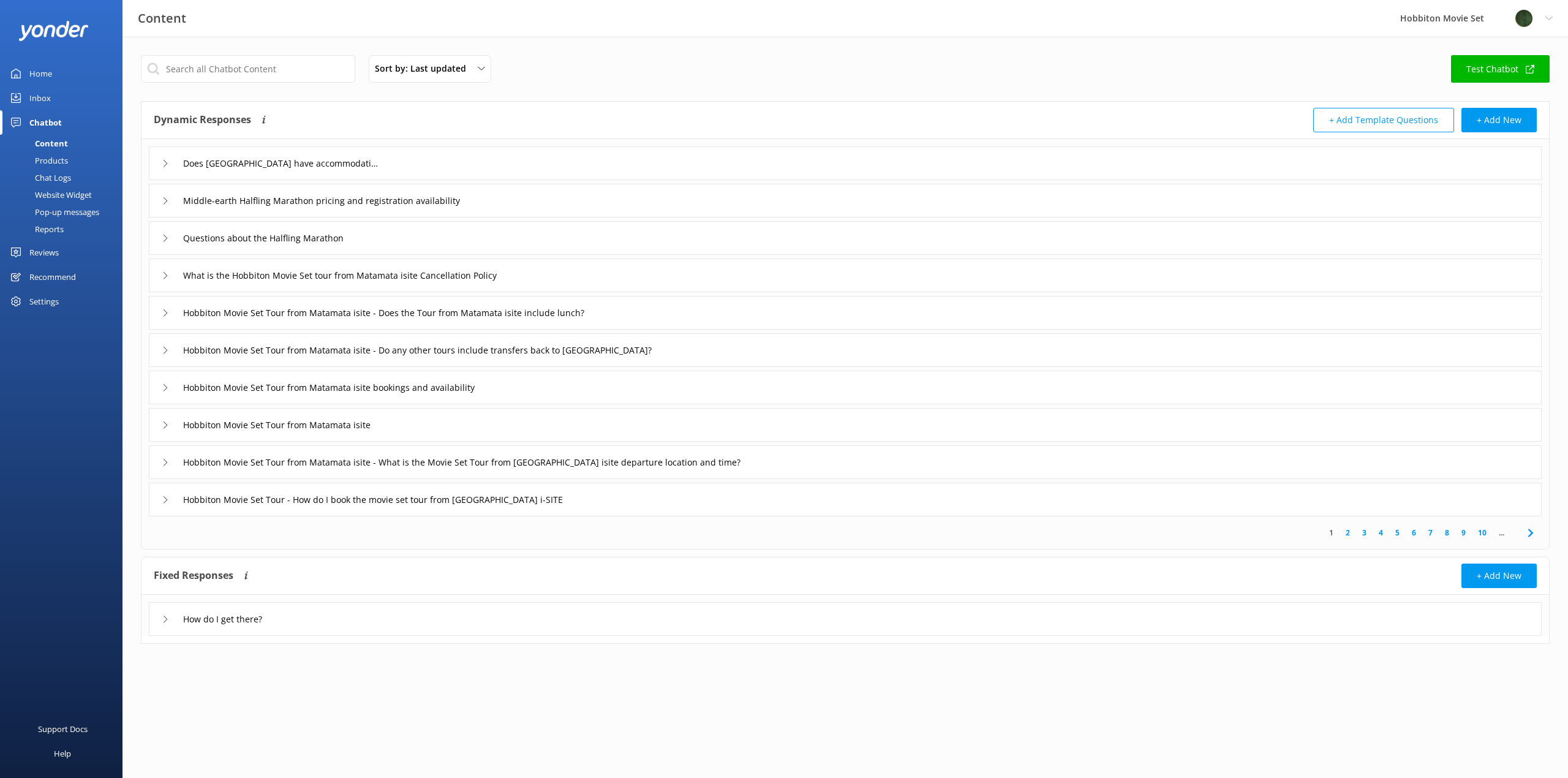
click at [66, 171] on div "Chat Logs" at bounding box center [39, 177] width 63 height 17
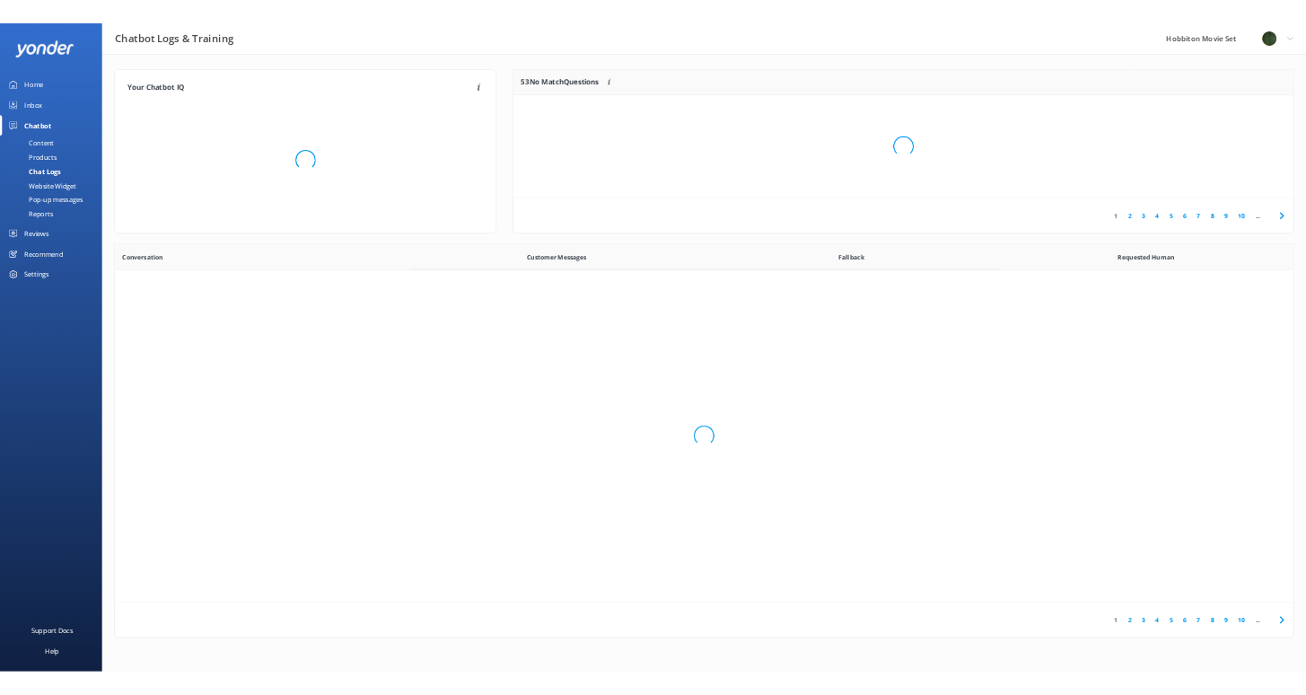
scroll to position [616, 2060]
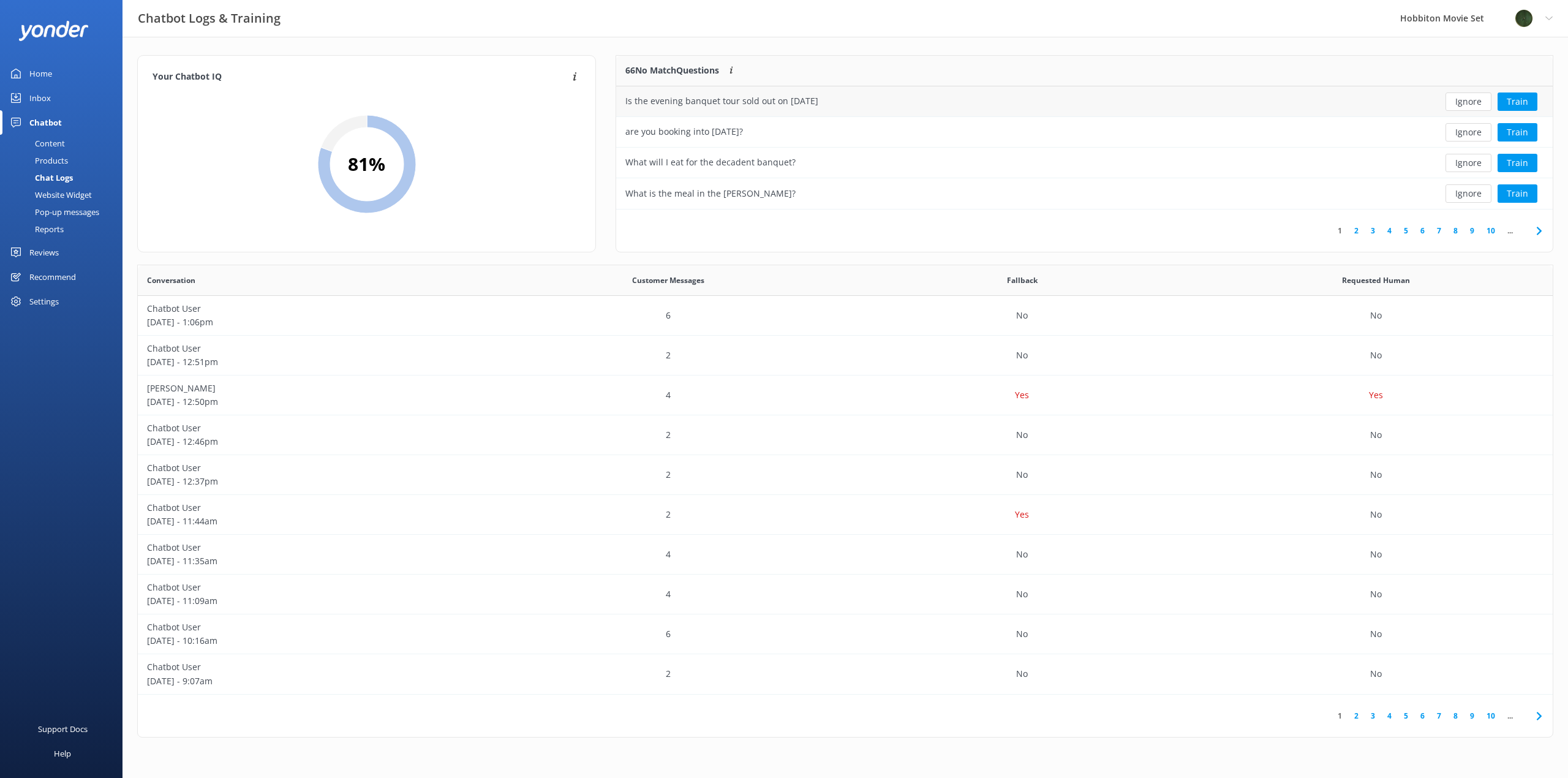
click at [1459, 103] on button "Ignore" at bounding box center [1468, 102] width 46 height 18
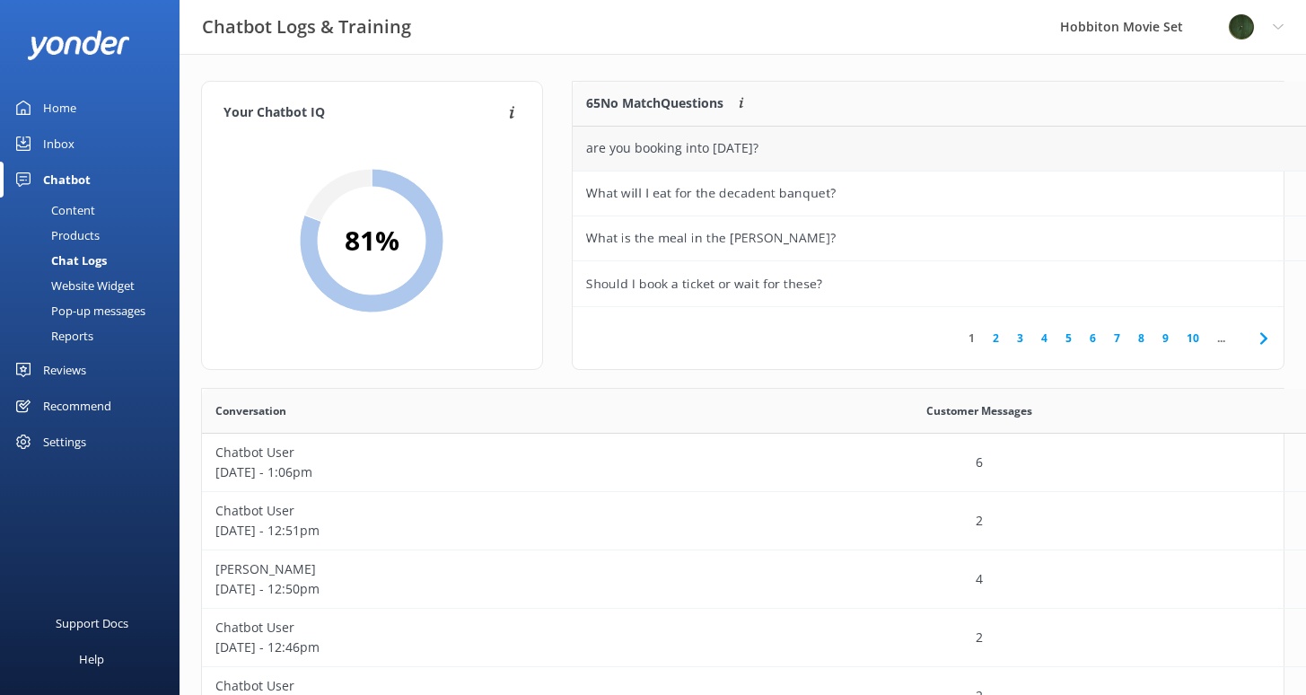
scroll to position [616, 1068]
